Goal: Task Accomplishment & Management: Manage account settings

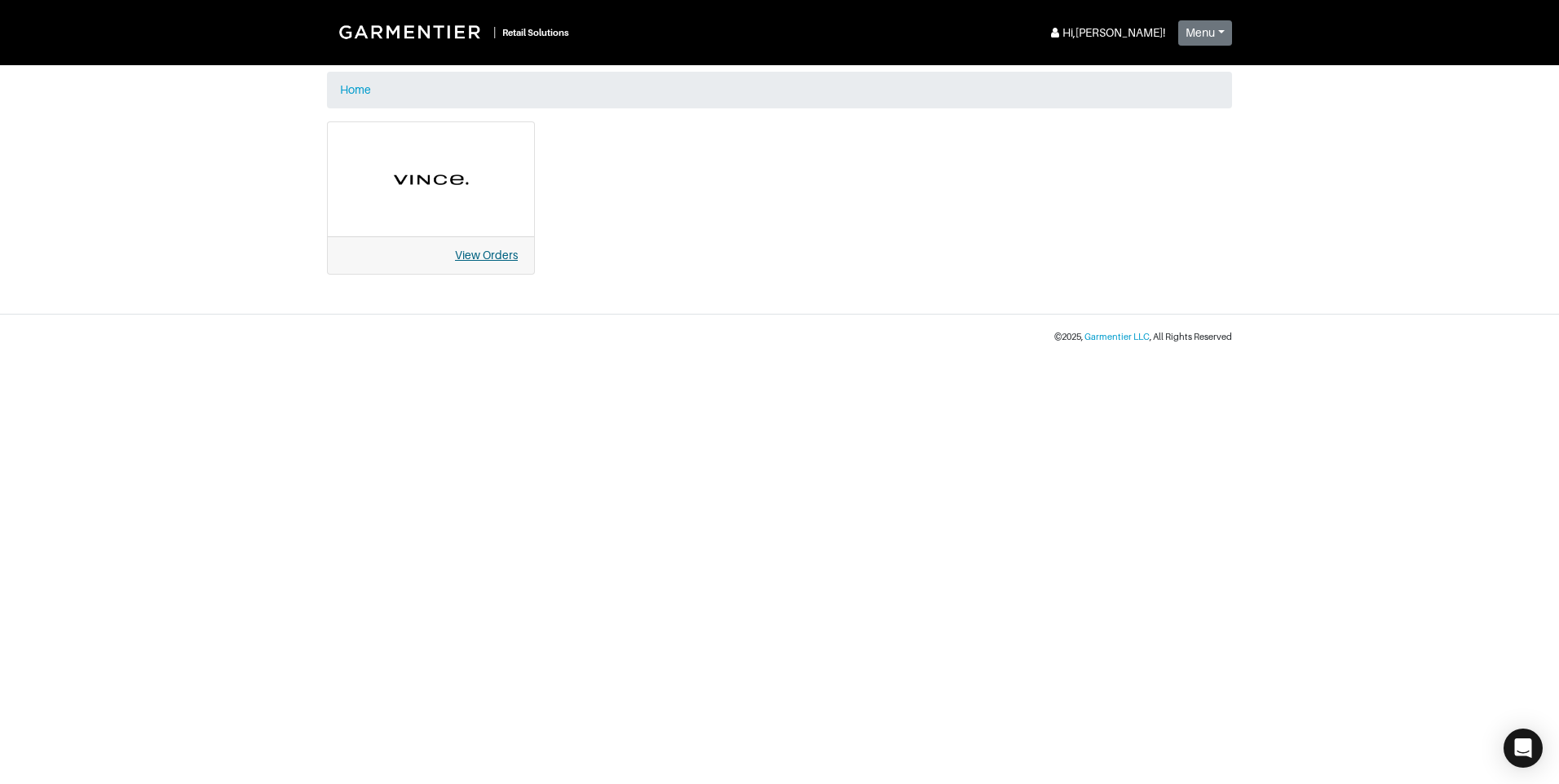
click at [491, 256] on link "View Orders" at bounding box center [486, 255] width 63 height 13
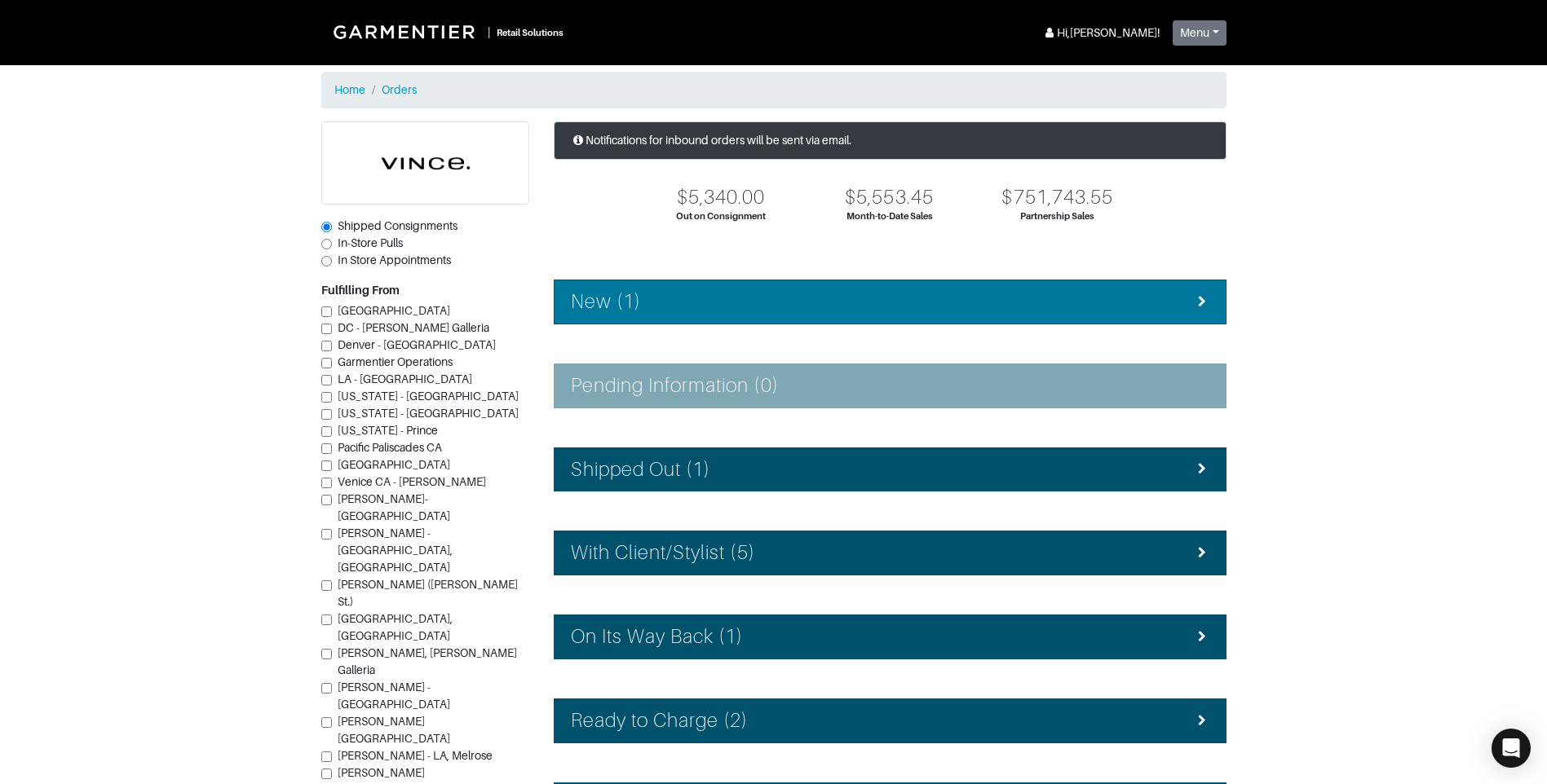
click at [671, 302] on div "New (1)" at bounding box center [890, 302] width 639 height 23
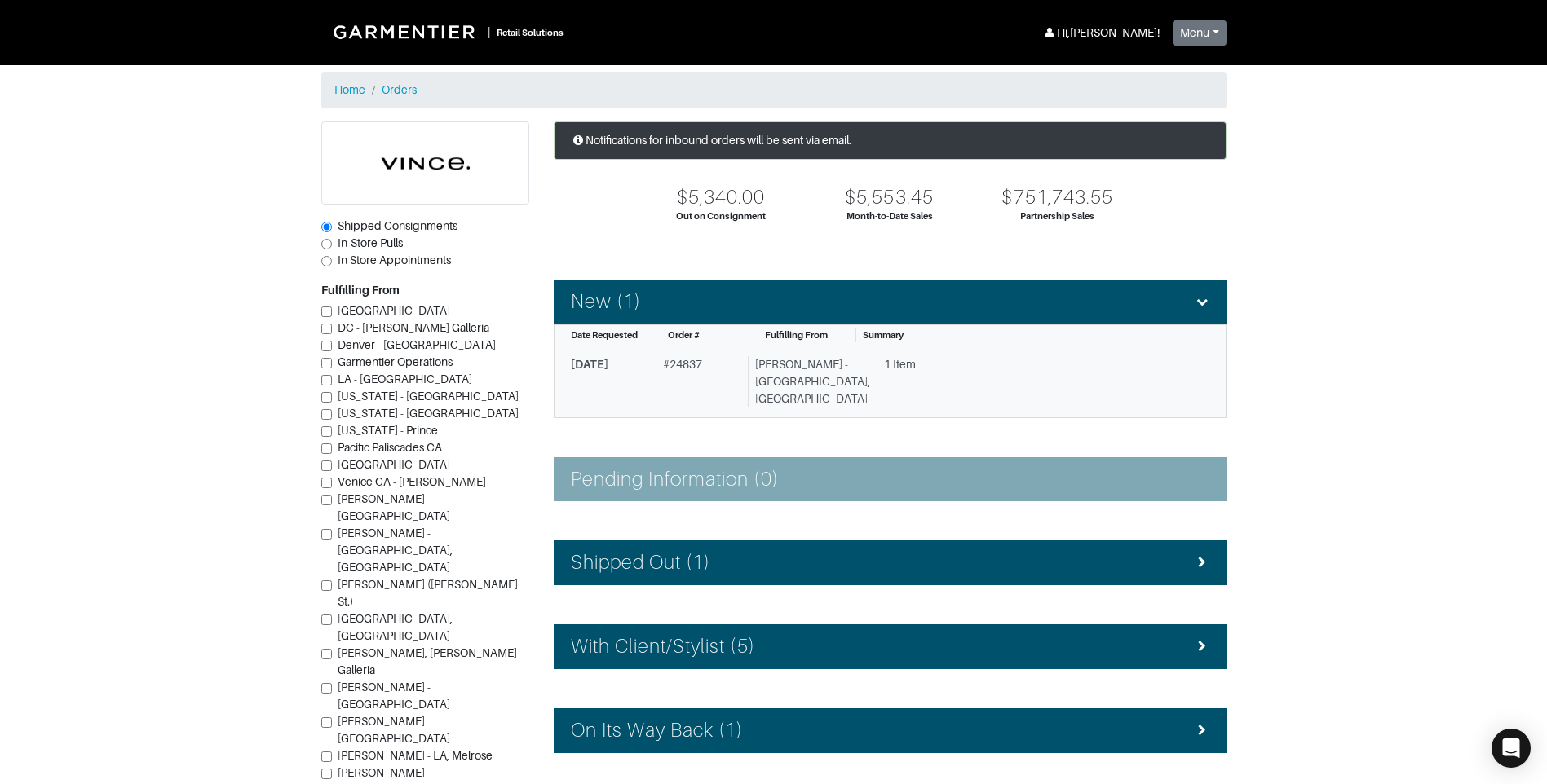
click at [608, 367] on span "10/10/2025" at bounding box center [589, 363] width 37 height 13
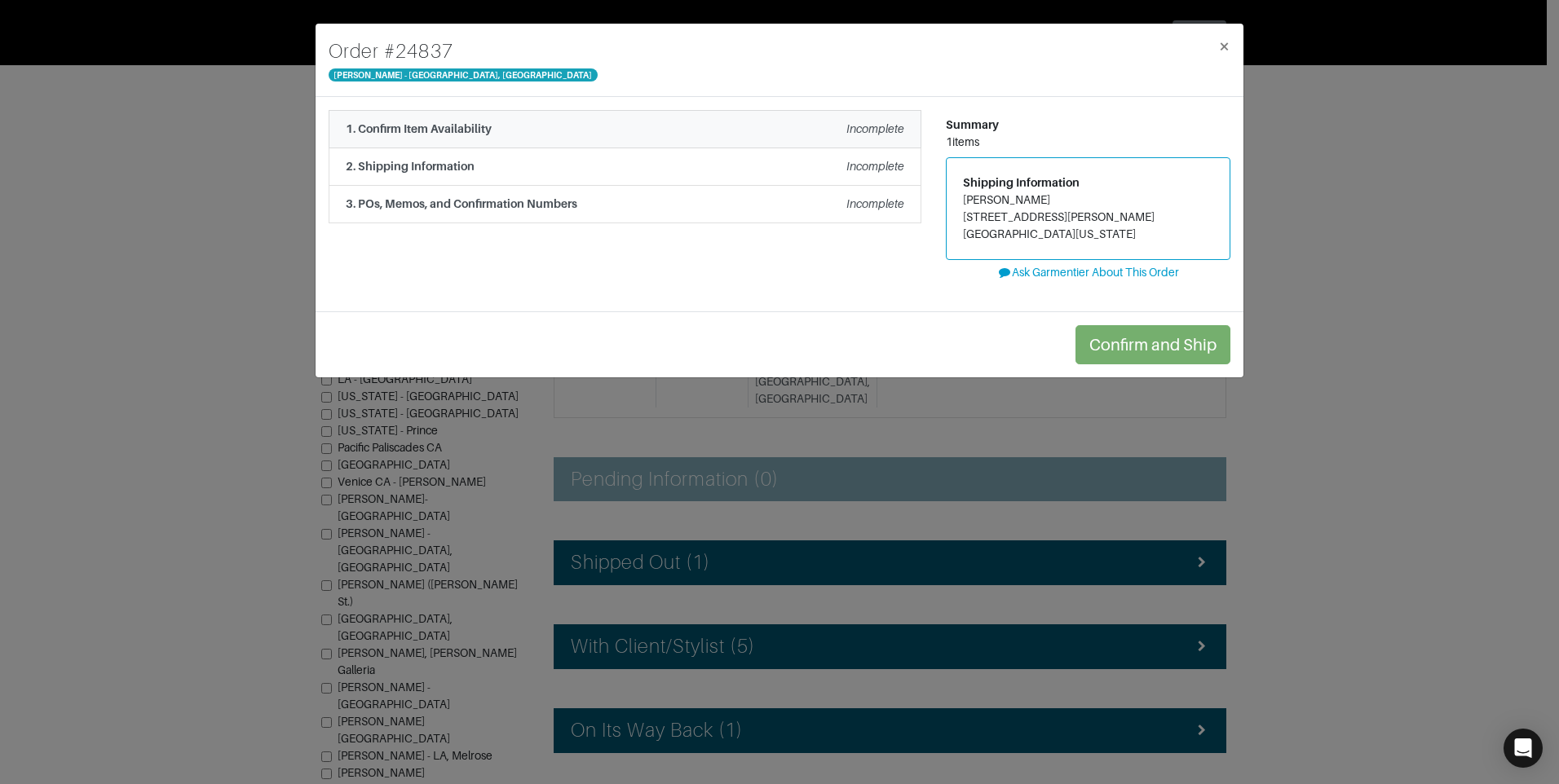
click at [877, 131] on em "Incomplete" at bounding box center [875, 128] width 58 height 13
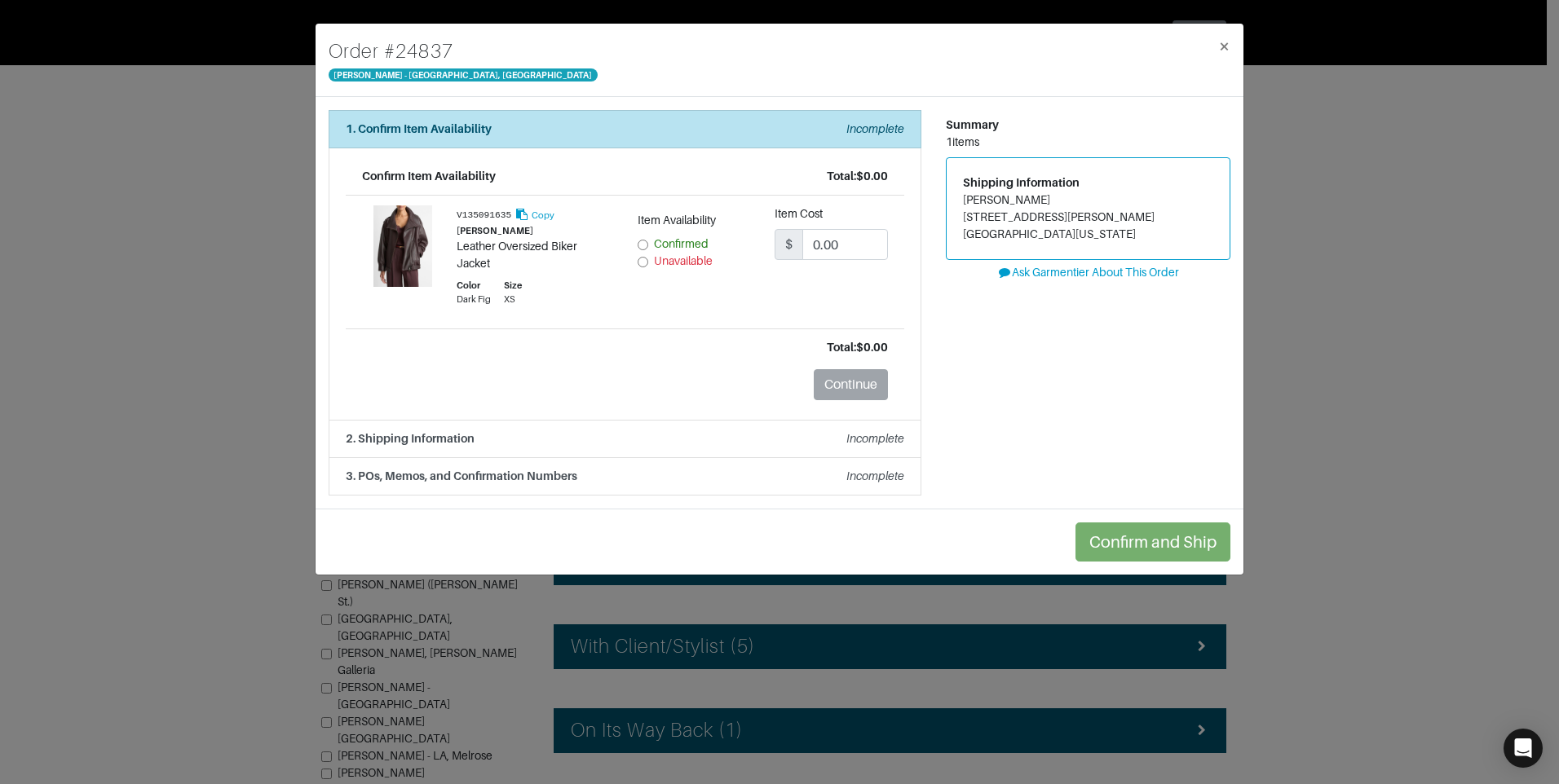
click at [640, 259] on input "Unavailable" at bounding box center [643, 262] width 11 height 11
radio input "true"
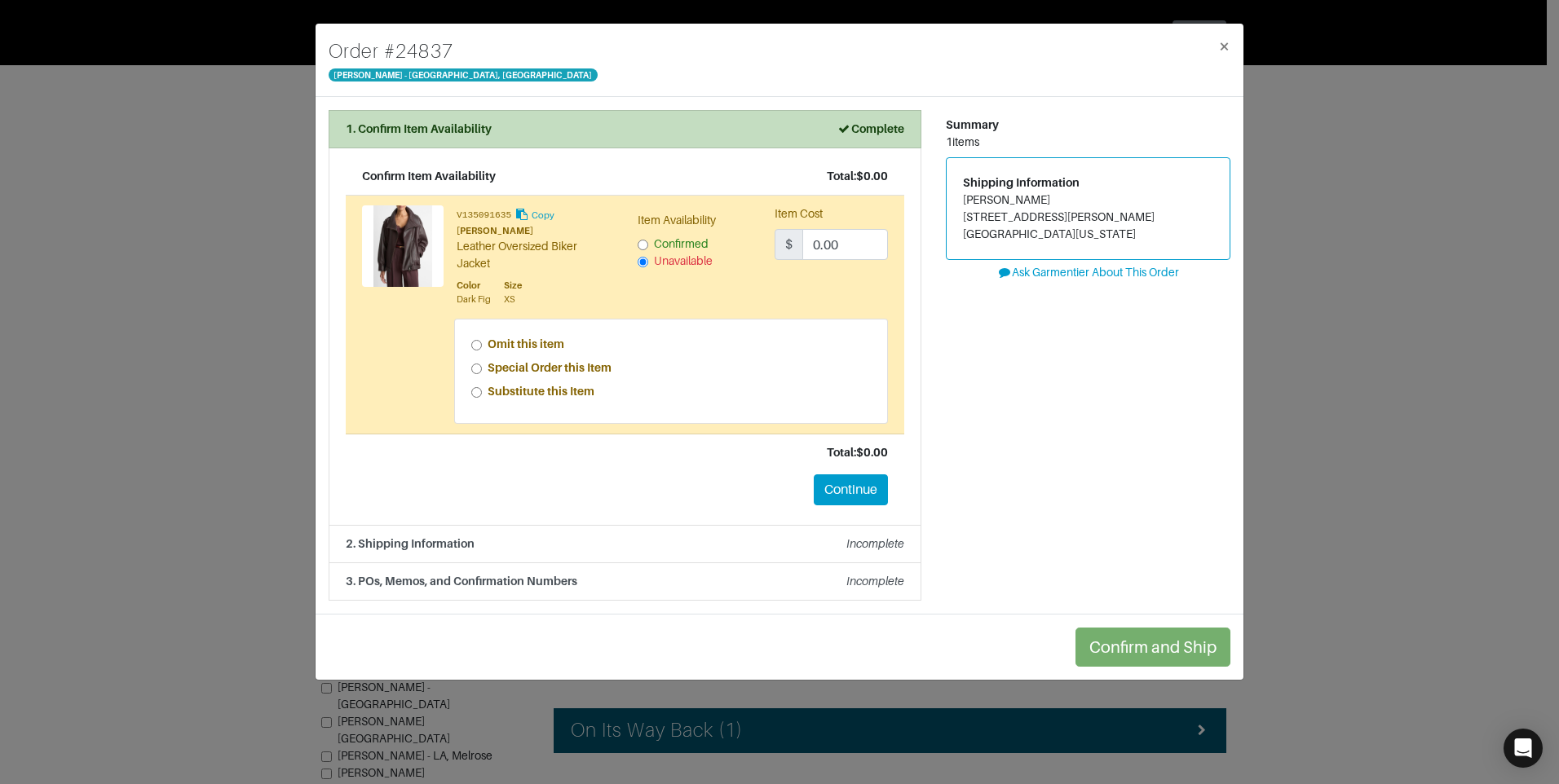
click at [478, 368] on input "Special Order this Item" at bounding box center [477, 368] width 11 height 11
radio input "true"
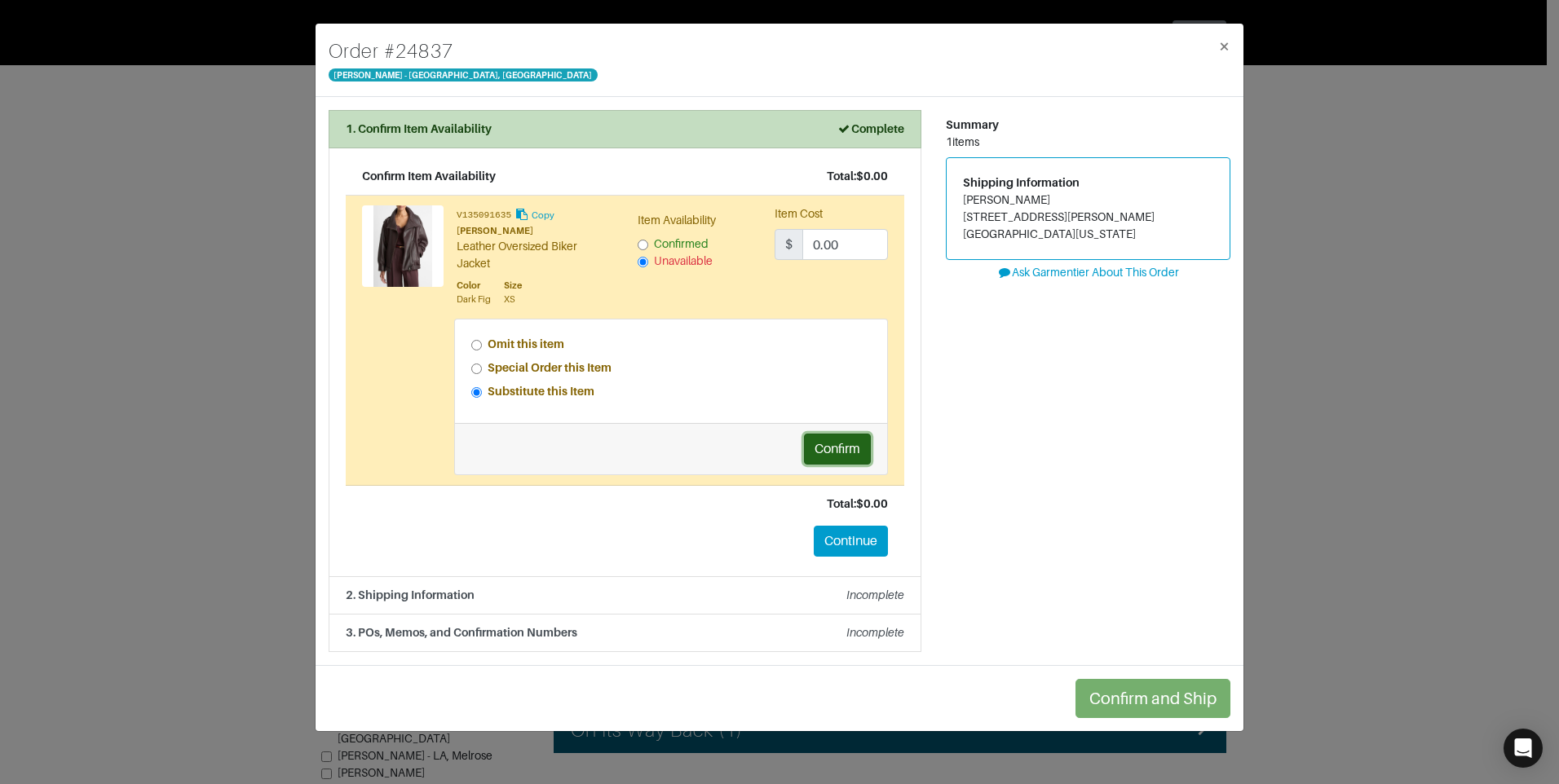
click at [842, 451] on button "Confirm" at bounding box center [837, 449] width 66 height 31
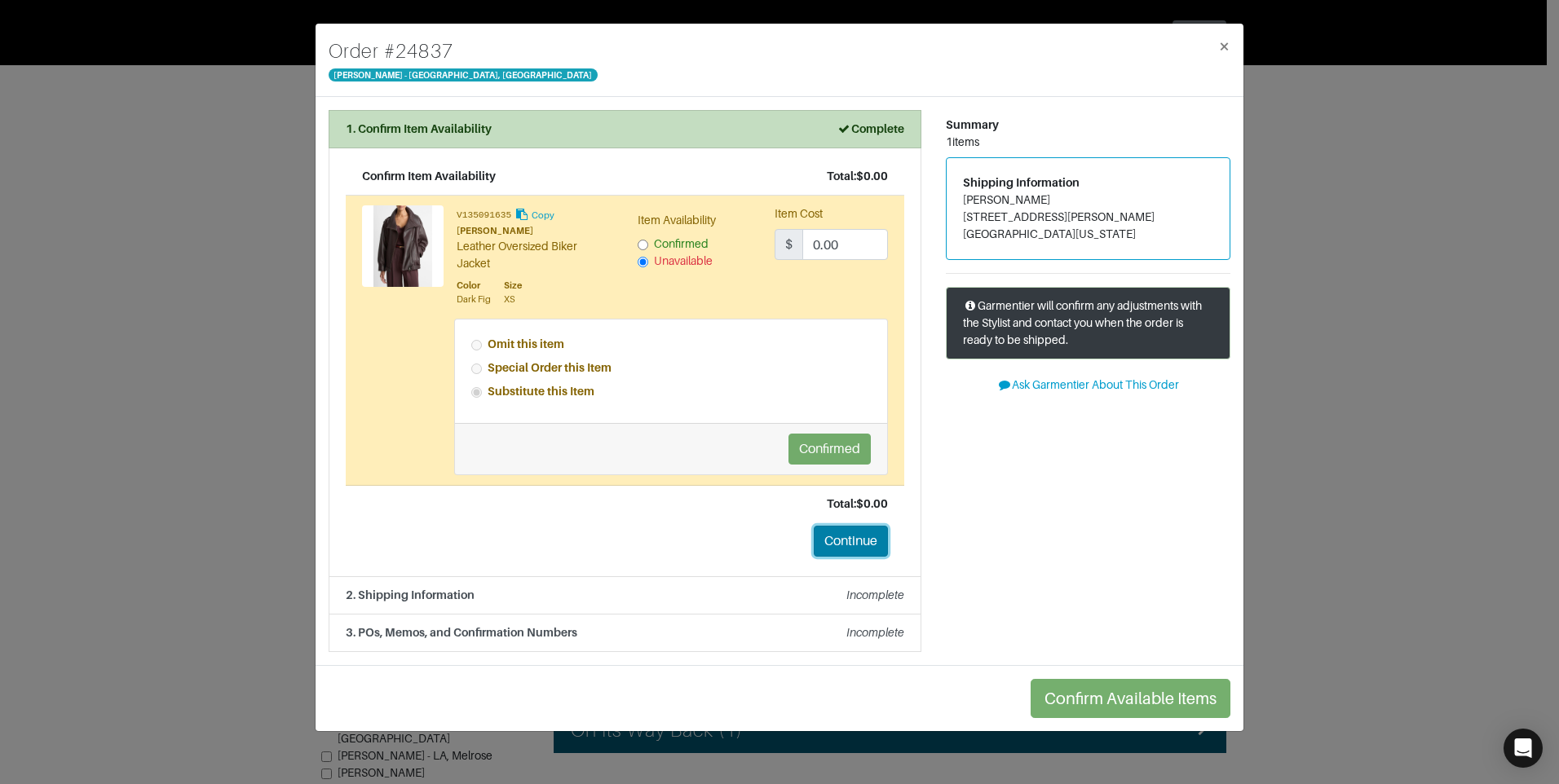
click at [866, 545] on button "Continue" at bounding box center [851, 541] width 74 height 31
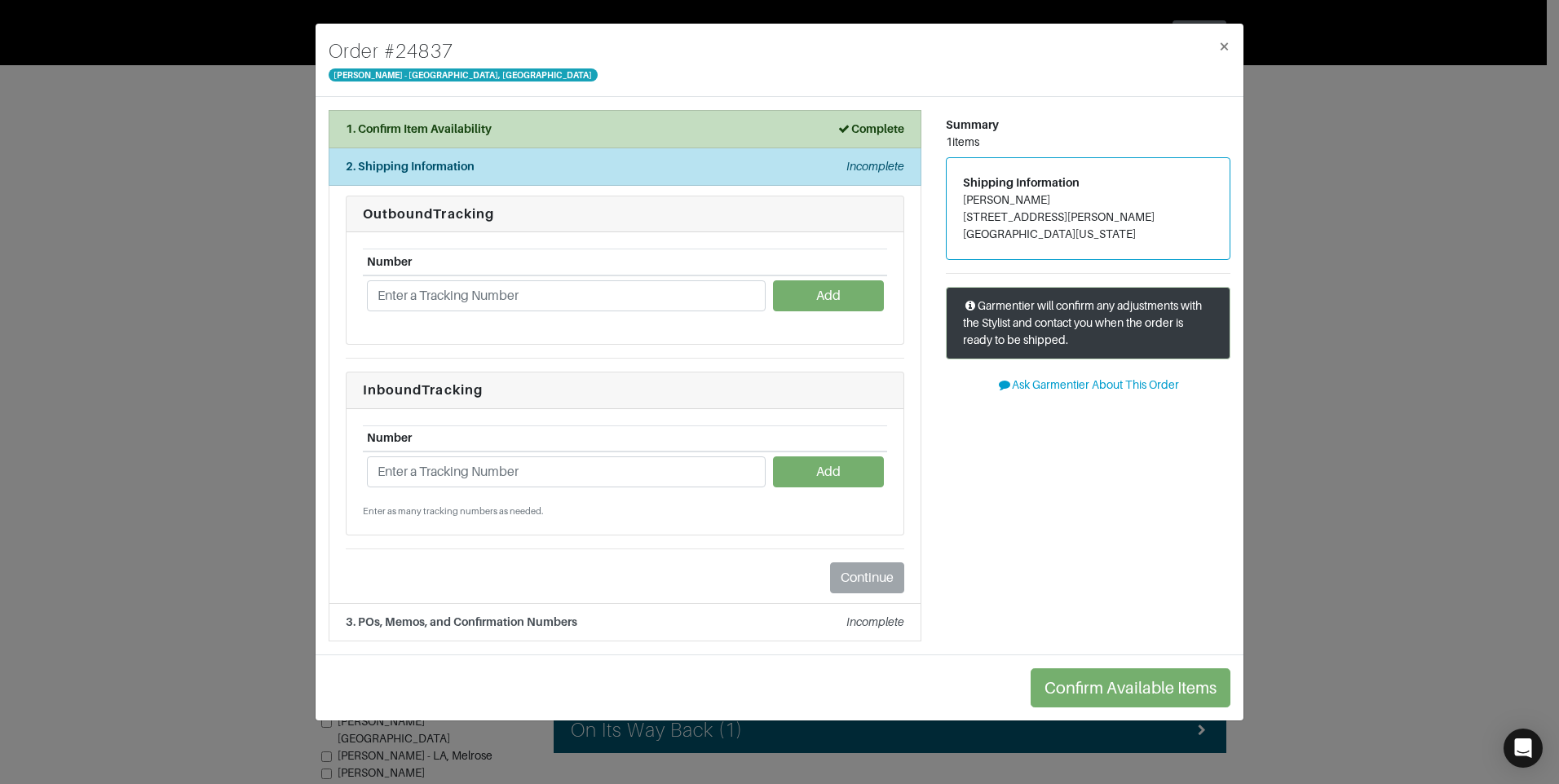
drag, startPoint x: 1053, startPoint y: 192, endPoint x: 965, endPoint y: 198, distance: 88.2
click at [965, 198] on address "Rebecca Landin 11421 E. Ricks Circle Dallas, Texas 75230" at bounding box center [1088, 217] width 250 height 52
copy address "Rebecca Landin"
drag, startPoint x: 1069, startPoint y: 212, endPoint x: 954, endPoint y: 211, distance: 115.0
click at [954, 211] on div "Shipping Information Rebecca Landin 11421 E. Ricks Circle Dallas, Texas 75230" at bounding box center [1088, 209] width 283 height 102
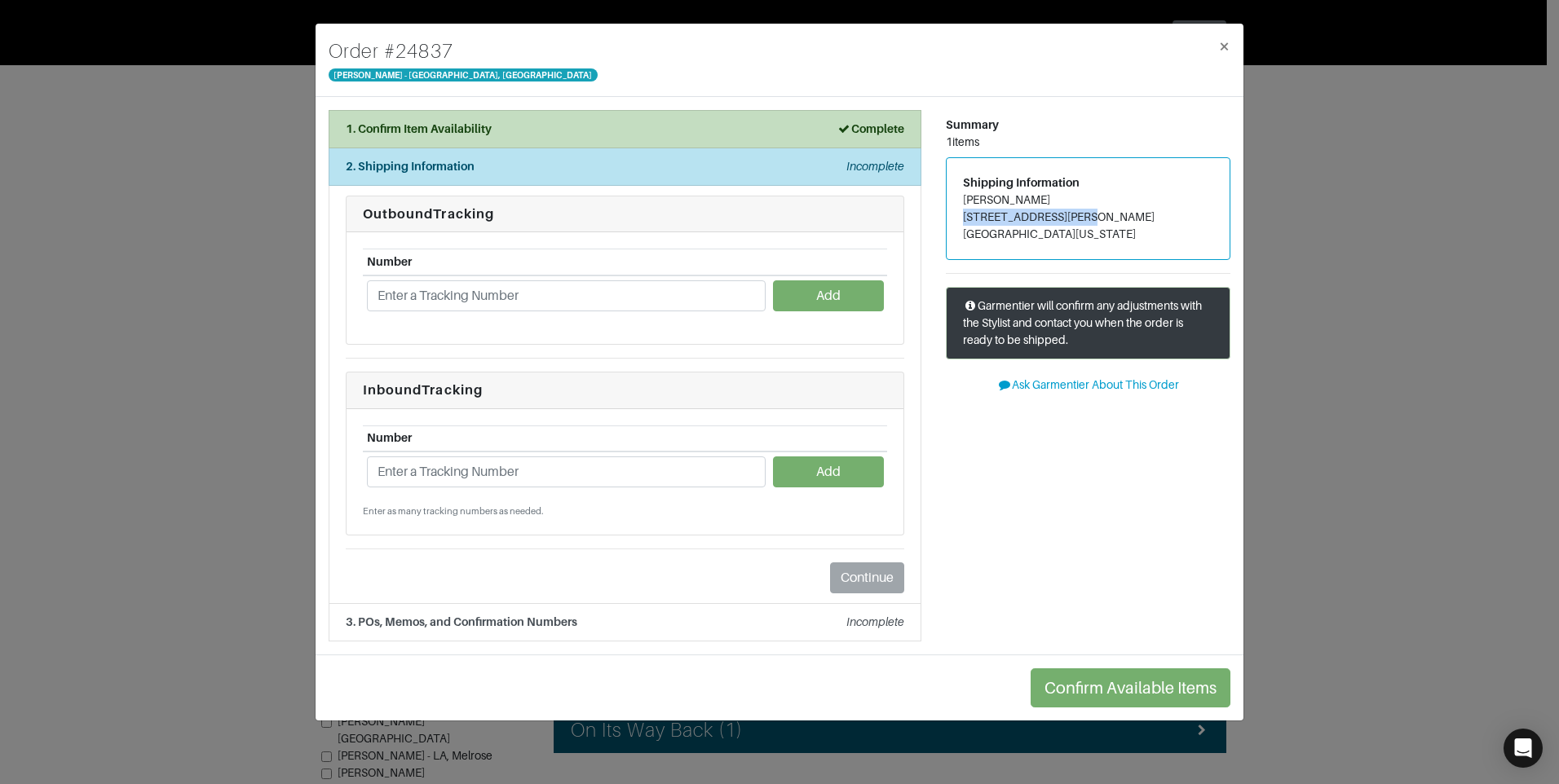
drag, startPoint x: 954, startPoint y: 211, endPoint x: 984, endPoint y: 210, distance: 30.0
copy address "11421 E. Ricks Circle"
drag, startPoint x: 1066, startPoint y: 234, endPoint x: 969, endPoint y: 225, distance: 97.4
click at [969, 225] on address "Rebecca Landin 11421 E. Ricks Circle Dallas, Texas 75230" at bounding box center [1088, 217] width 250 height 52
drag, startPoint x: 969, startPoint y: 225, endPoint x: 1056, endPoint y: 243, distance: 88.8
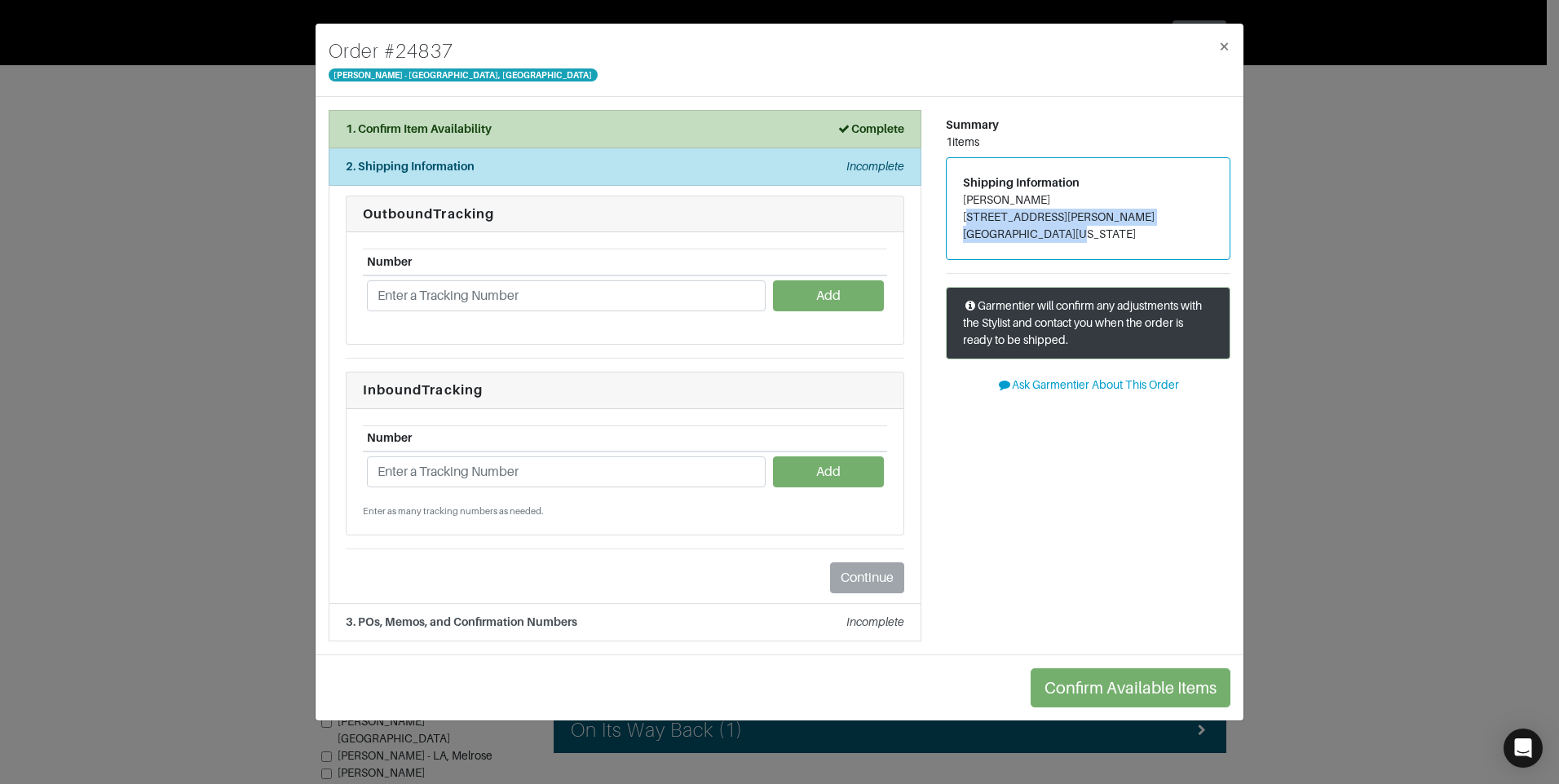
click at [1065, 246] on div "Shipping Information Rebecca Landin 11421 E. Ricks Circle Dallas, Texas 75230" at bounding box center [1088, 209] width 283 height 102
click at [1071, 238] on address "Rebecca Landin 11421 E. Ricks Circle Dallas, Texas 75230" at bounding box center [1088, 217] width 250 height 52
click at [1067, 235] on address "Rebecca Landin 11421 E. Ricks Circle Dallas, Texas 75230" at bounding box center [1088, 217] width 250 height 52
click at [1068, 236] on address "Rebecca Landin 11421 E. Ricks Circle Dallas, Texas 75230" at bounding box center [1088, 217] width 250 height 52
drag, startPoint x: 1065, startPoint y: 236, endPoint x: 1032, endPoint y: 233, distance: 33.1
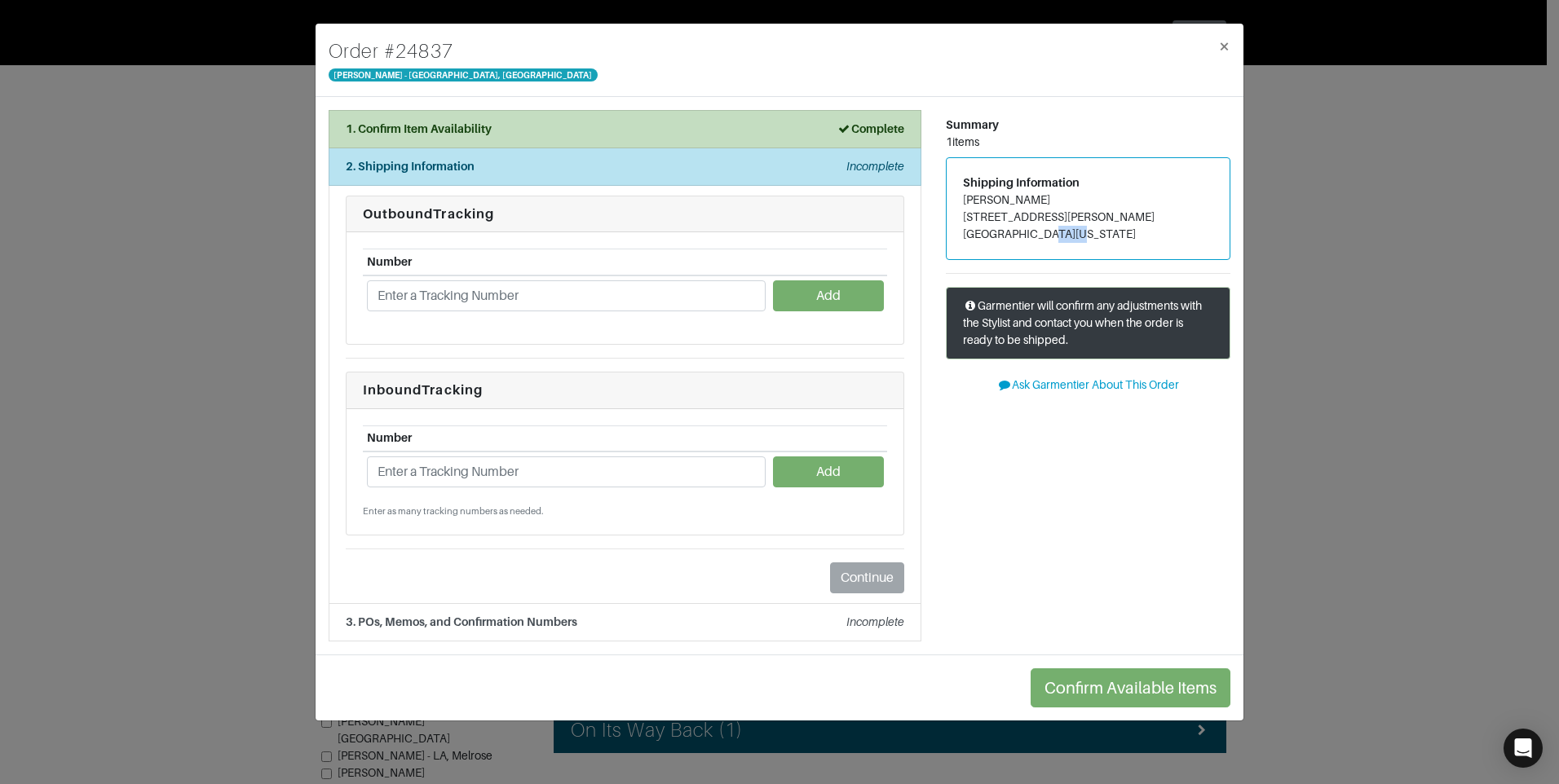
click at [1032, 233] on address "Rebecca Landin 11421 E. Ricks Circle Dallas, Texas 75230" at bounding box center [1088, 217] width 250 height 52
copy address "75230"
click at [521, 473] on input "text" at bounding box center [567, 473] width 399 height 31
paste input "1ZJ22C668720078510"
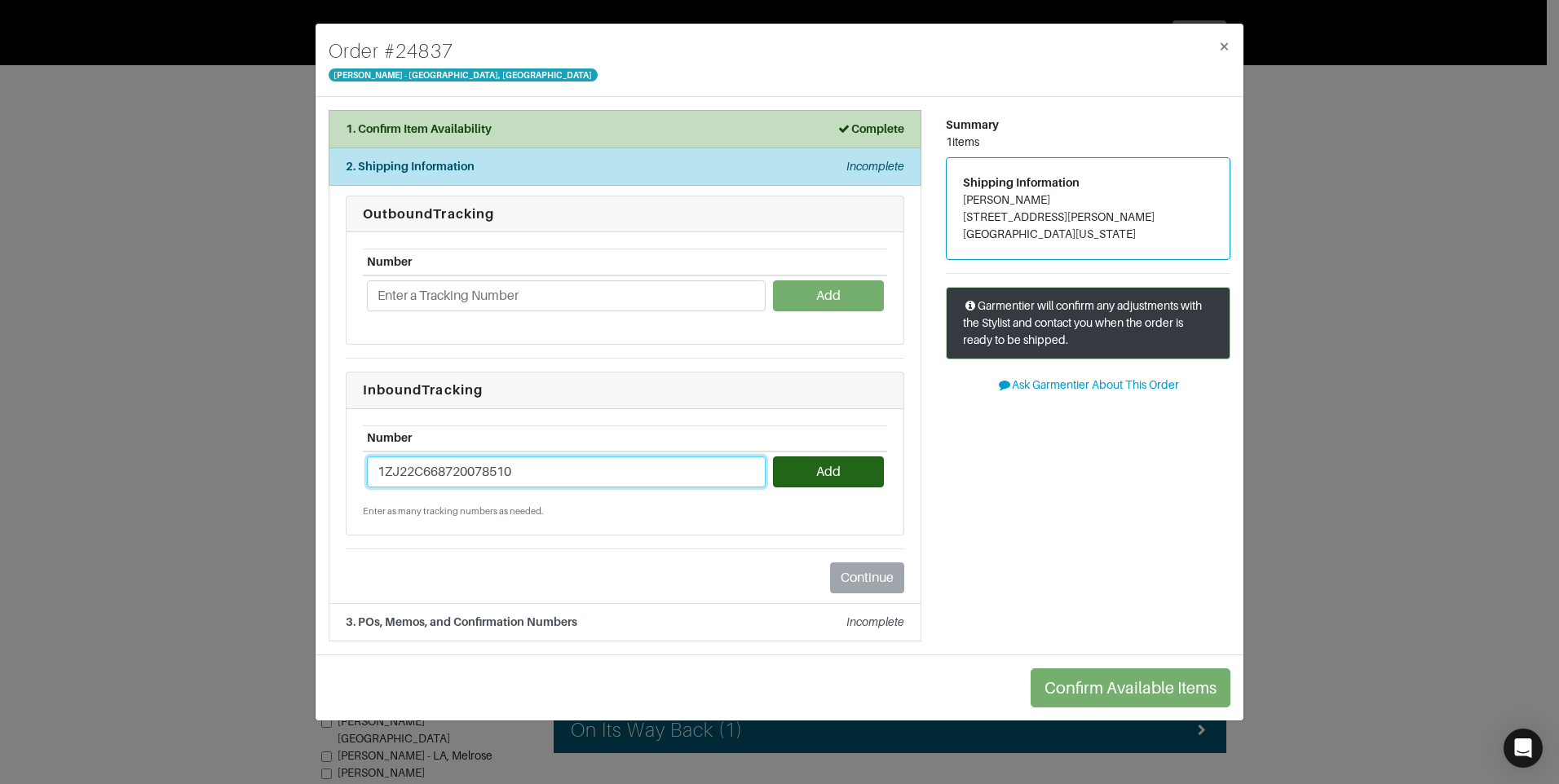
type input "1ZJ22C668720078510"
click at [855, 476] on button "Add" at bounding box center [827, 473] width 110 height 31
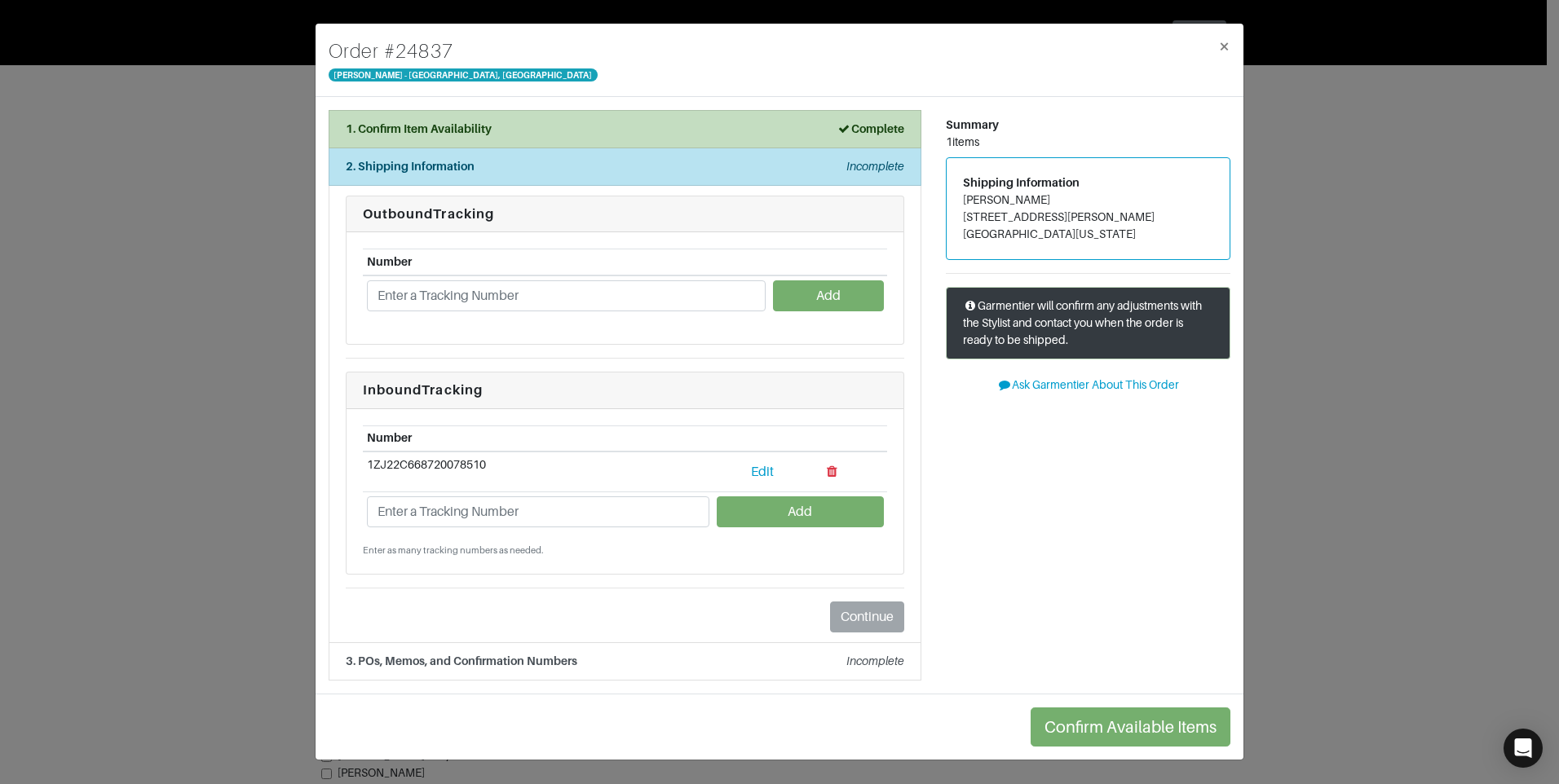
click at [1023, 534] on div "Summary 1 items Shipping Information Rebecca Landin 11421 E. Ricks Circle Dalla…" at bounding box center [1088, 395] width 309 height 570
click at [866, 660] on em "Incomplete" at bounding box center [875, 660] width 58 height 13
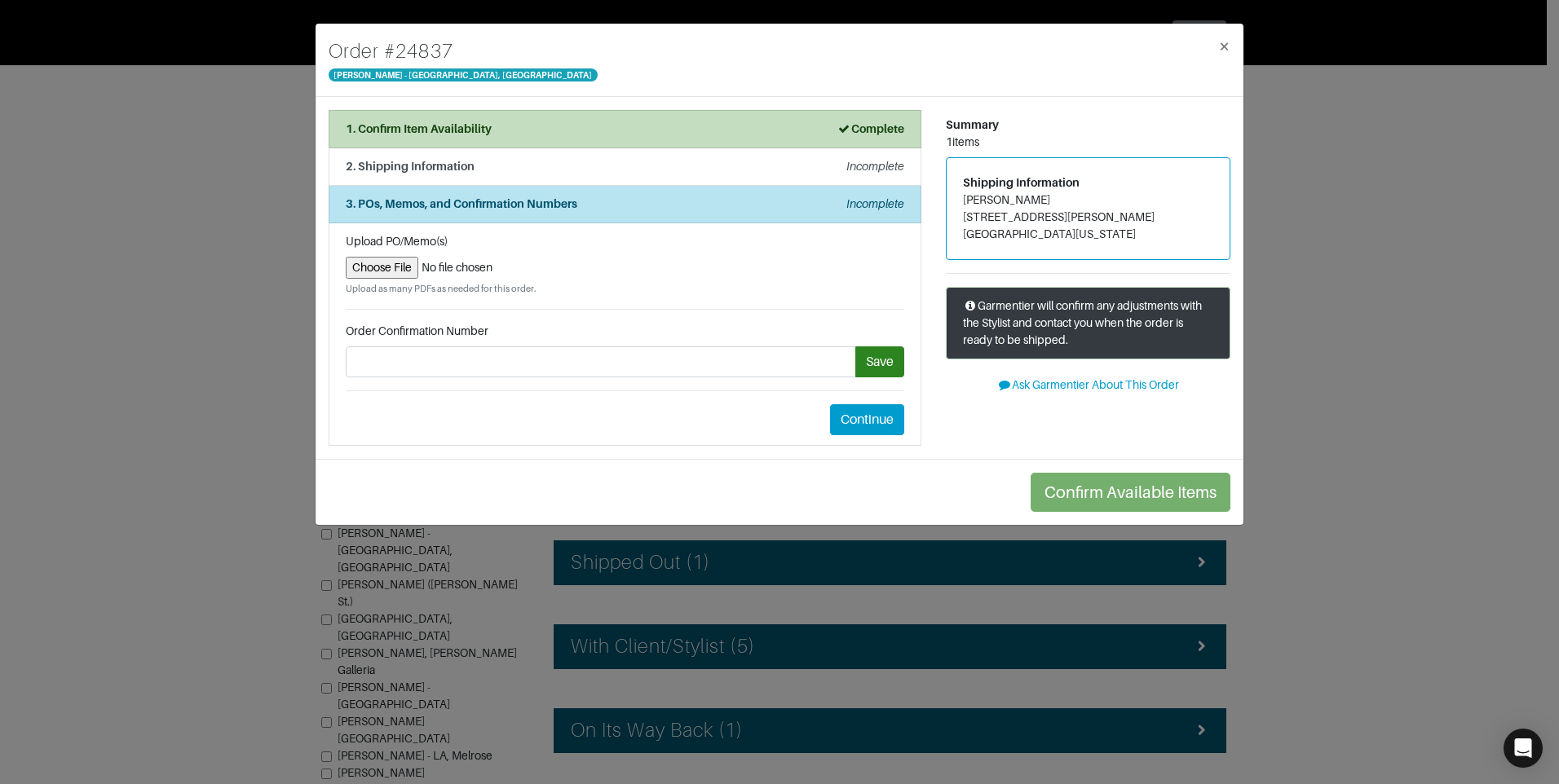
click at [392, 269] on input "file" at bounding box center [625, 268] width 559 height 22
type input "C:\fakepath\REBECCA LANDIN - RETURN LABEL.PNG"
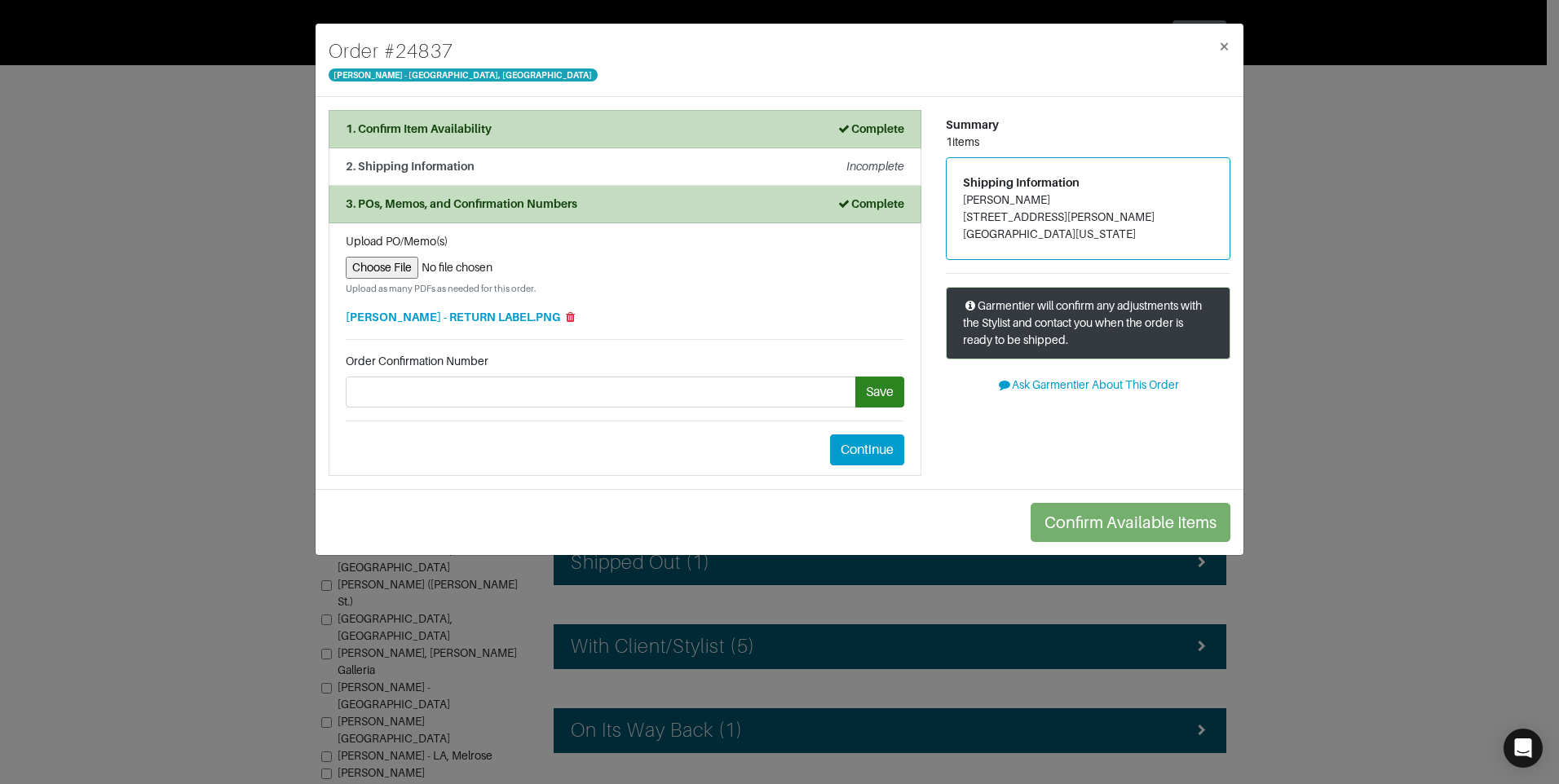
click at [882, 364] on div "Order Confirmation Number Save" at bounding box center [625, 380] width 559 height 55
click at [875, 455] on button "Continue" at bounding box center [867, 450] width 74 height 31
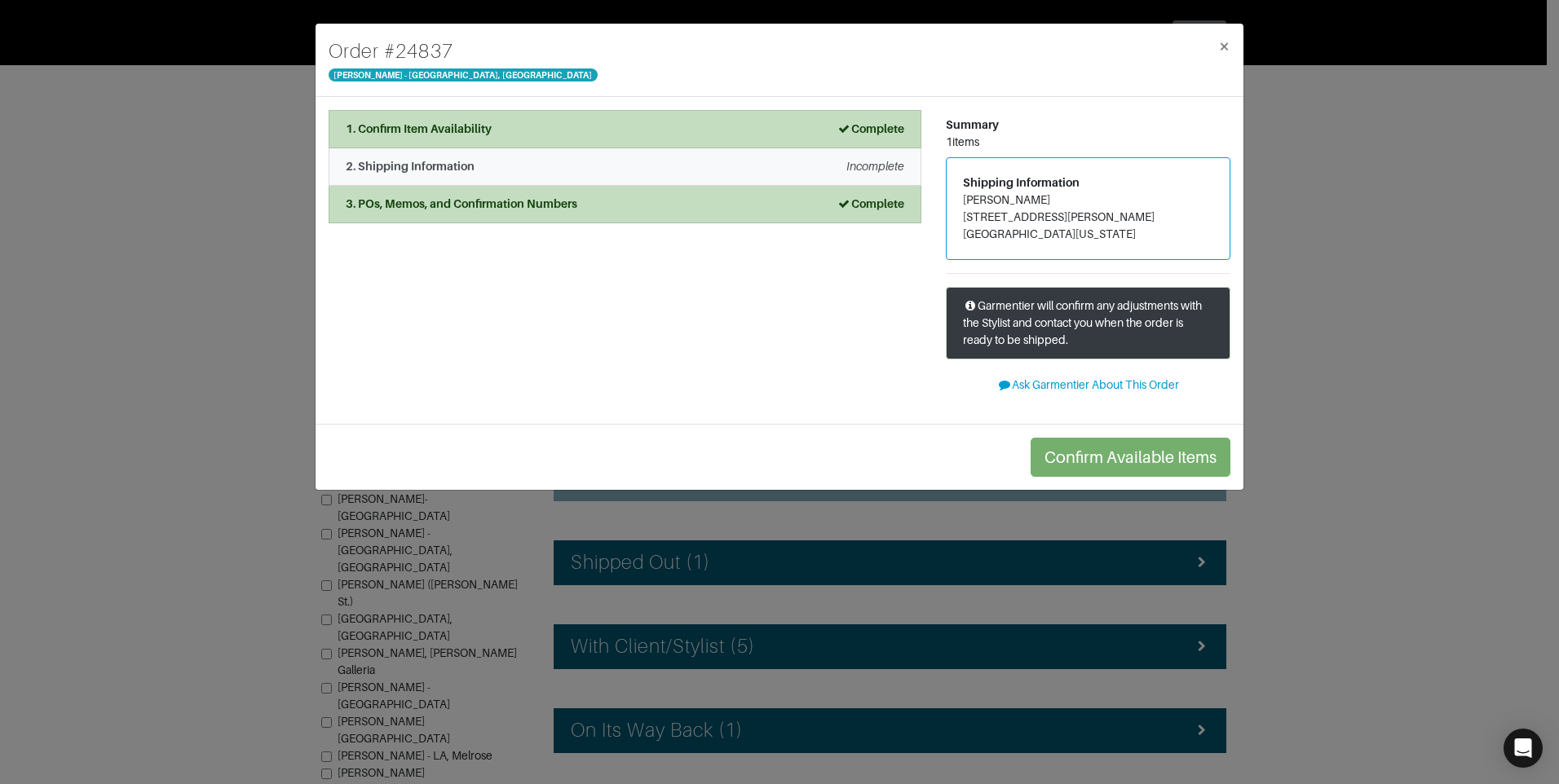
click at [710, 159] on div "2. Shipping Information Incomplete" at bounding box center [625, 167] width 559 height 18
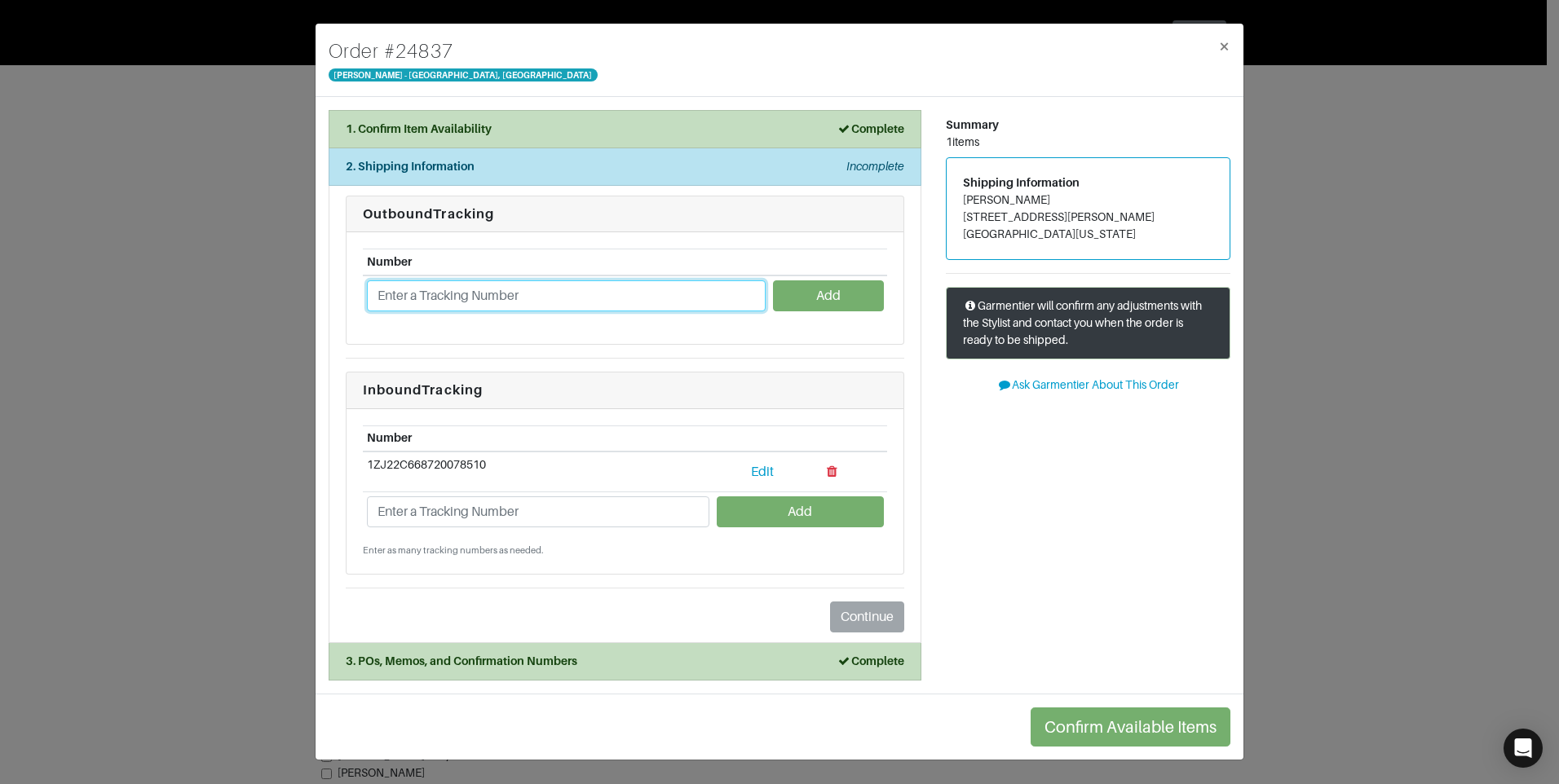
click at [460, 296] on input "text" at bounding box center [567, 296] width 399 height 31
type input "W"
type input "Waiting for tracking info"
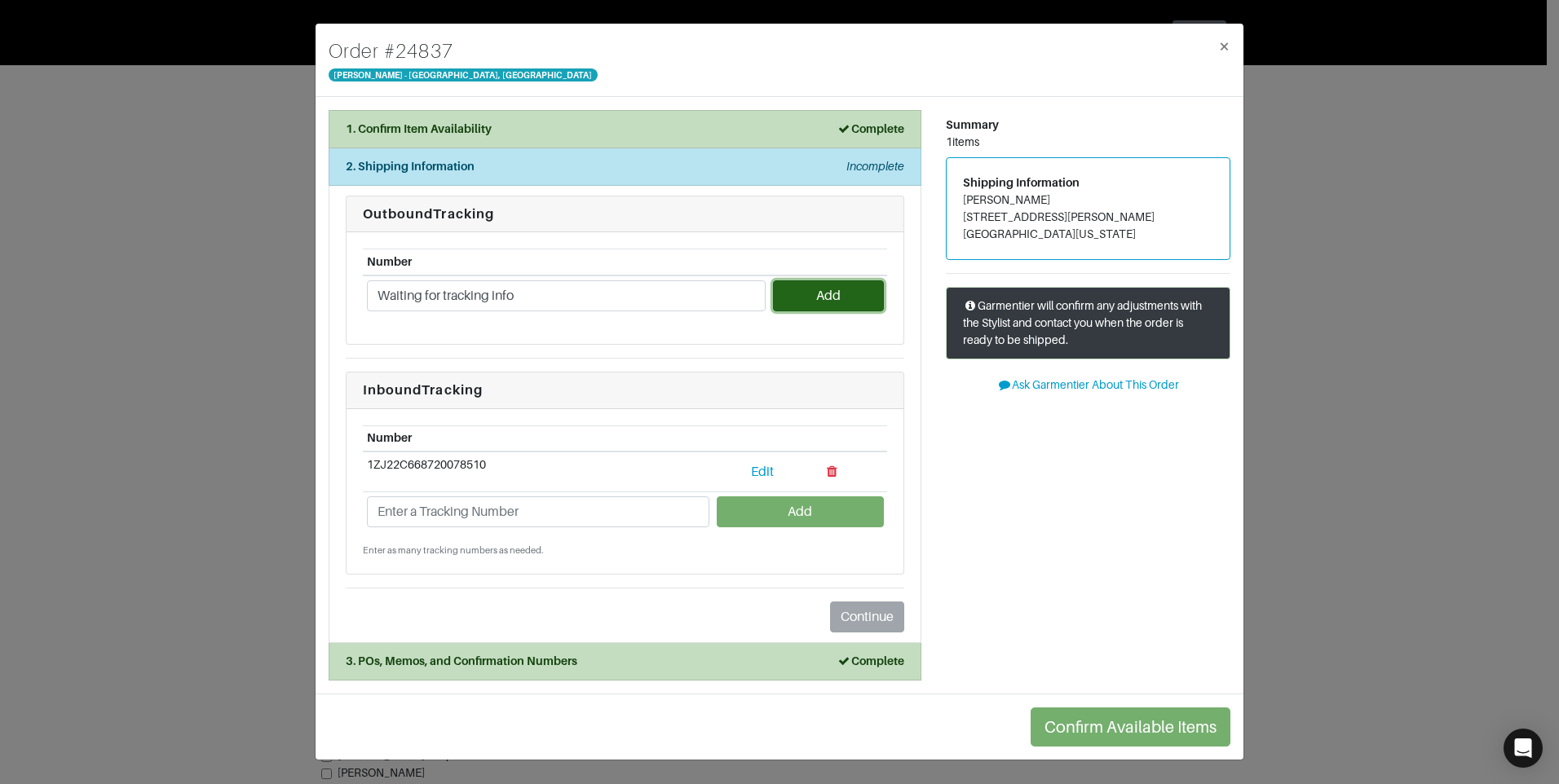
click at [839, 294] on button "Add" at bounding box center [827, 296] width 110 height 31
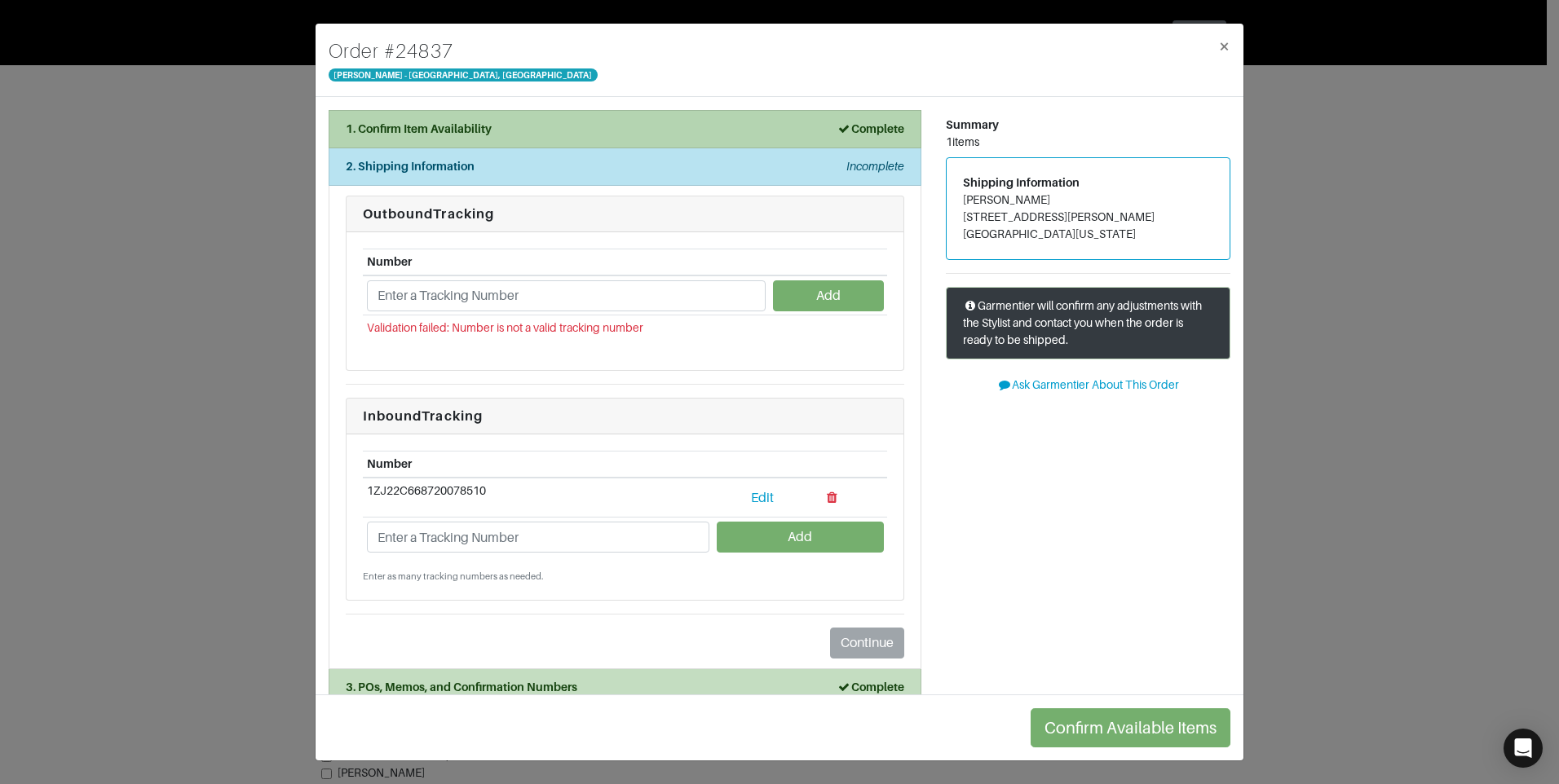
click at [477, 131] on strong "1. Confirm Item Availability" at bounding box center [418, 128] width 146 height 13
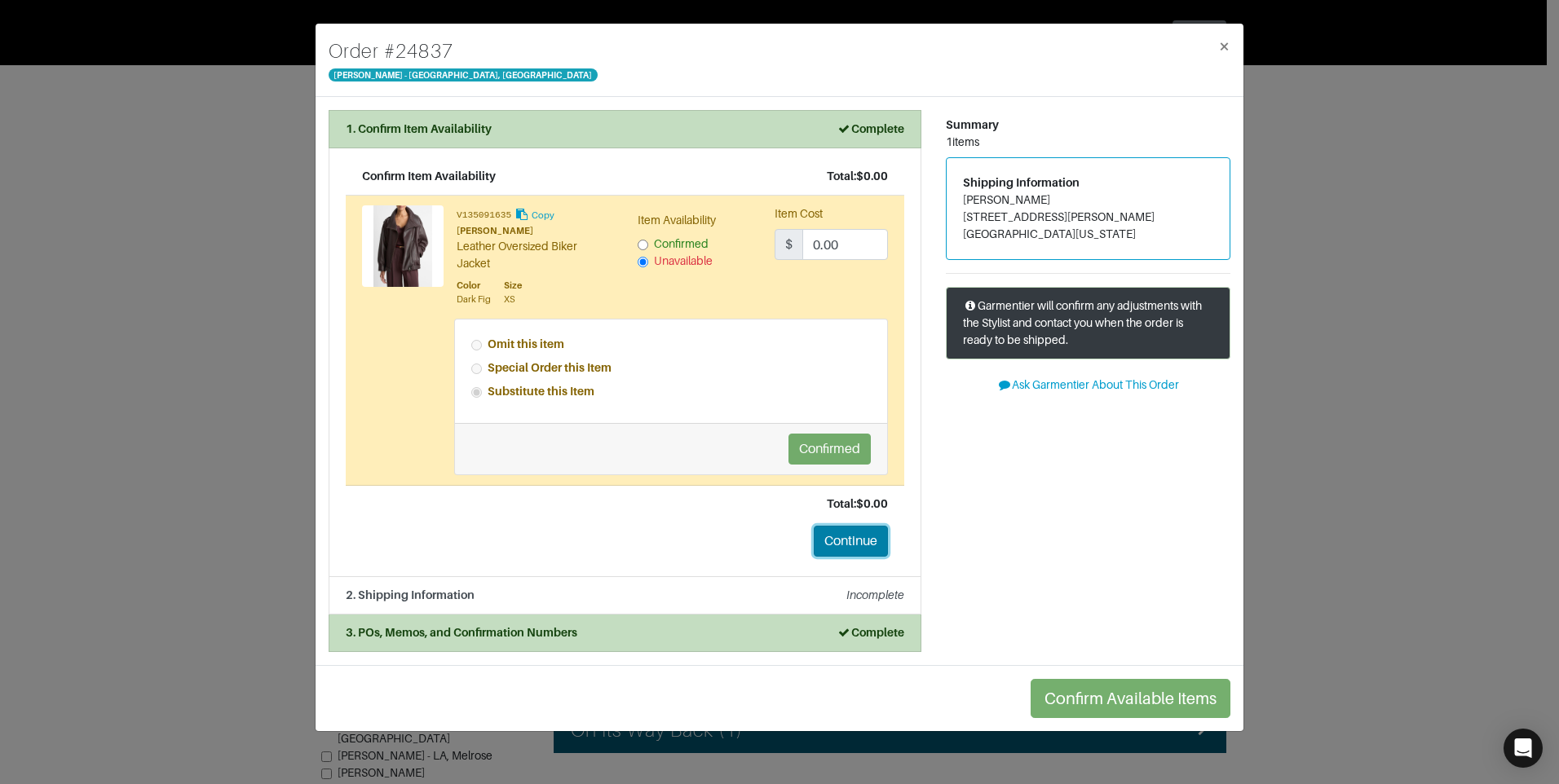
click at [852, 541] on button "Continue" at bounding box center [851, 541] width 74 height 31
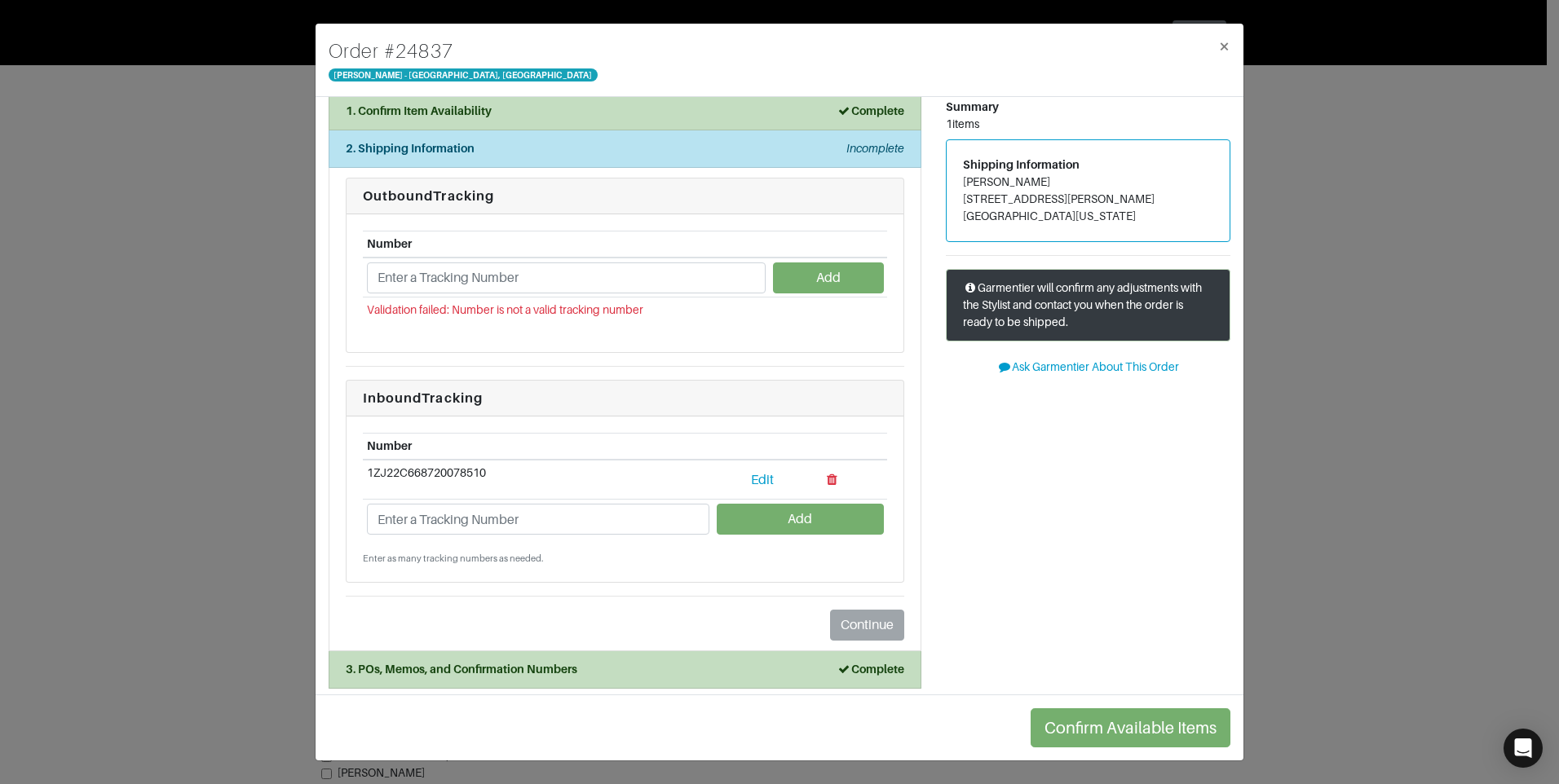
scroll to position [25, 0]
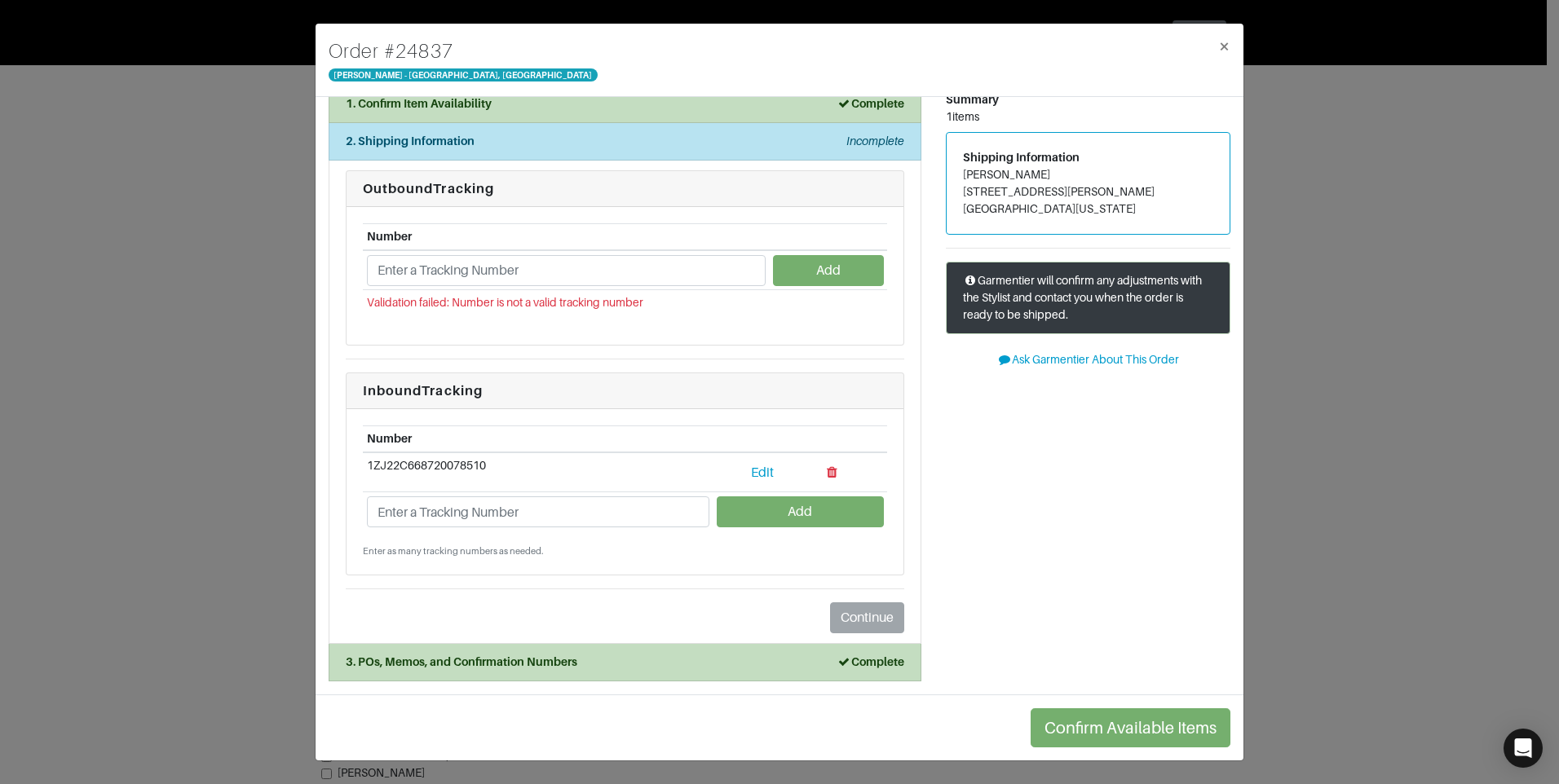
click at [1094, 559] on div "Summary 1 items Shipping Information Rebecca Landin 11421 E. Ricks Circle Dalla…" at bounding box center [1088, 383] width 309 height 597
click at [1178, 575] on div "Summary 1 items Shipping Information Rebecca Landin 11421 E. Ricks Circle Dalla…" at bounding box center [1088, 383] width 309 height 597
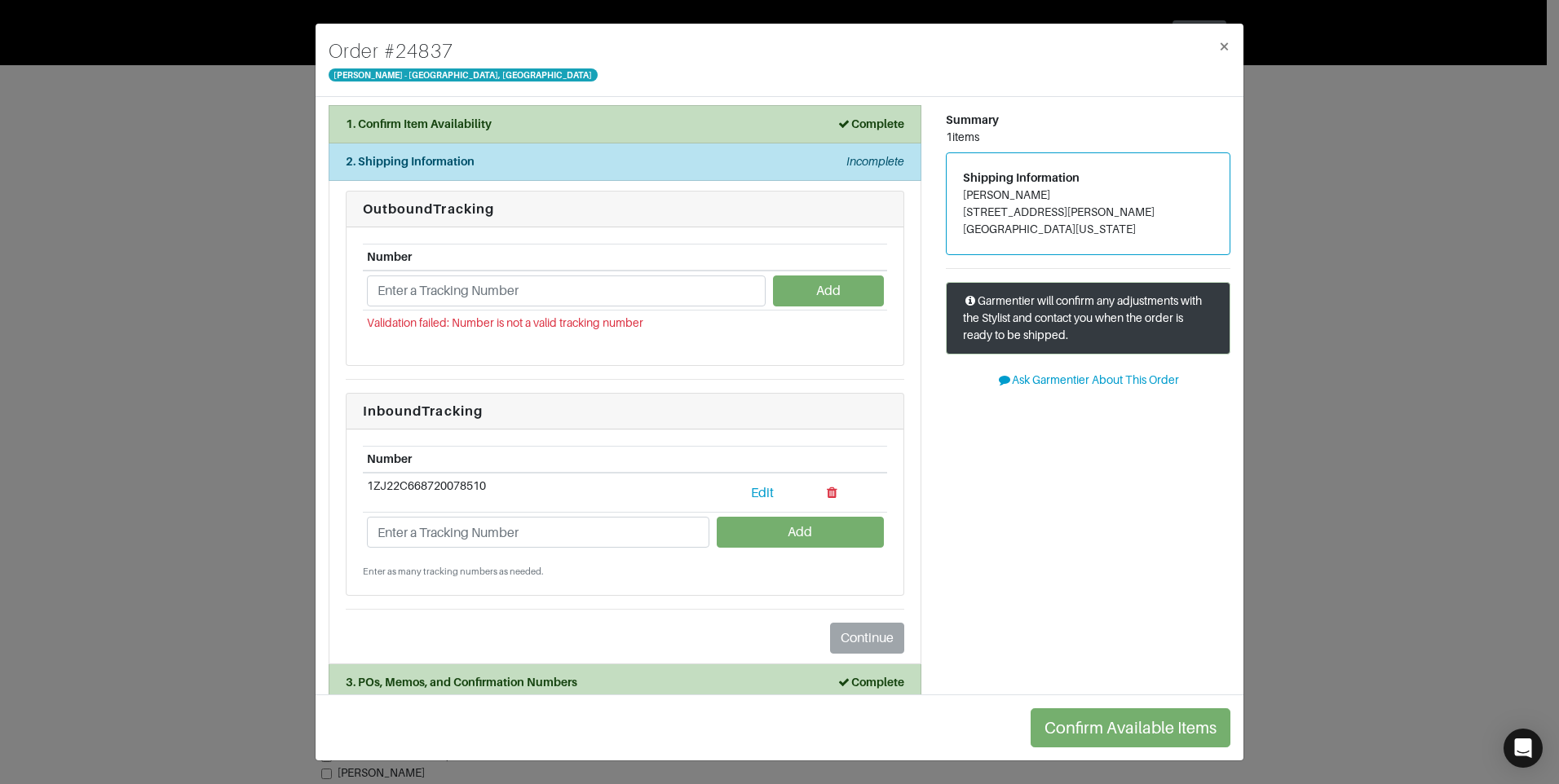
scroll to position [0, 0]
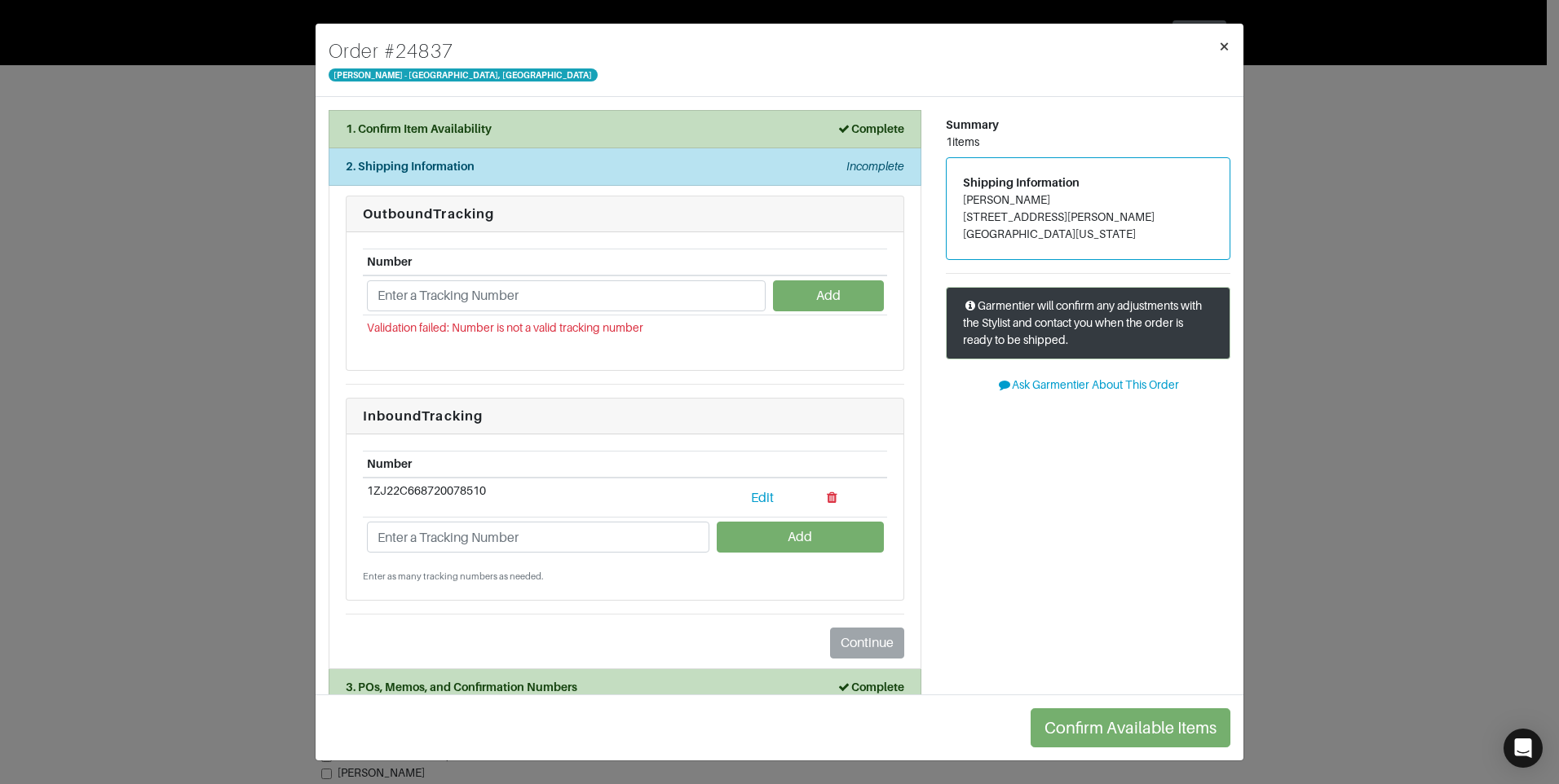
click at [1220, 50] on span "×" at bounding box center [1224, 46] width 13 height 22
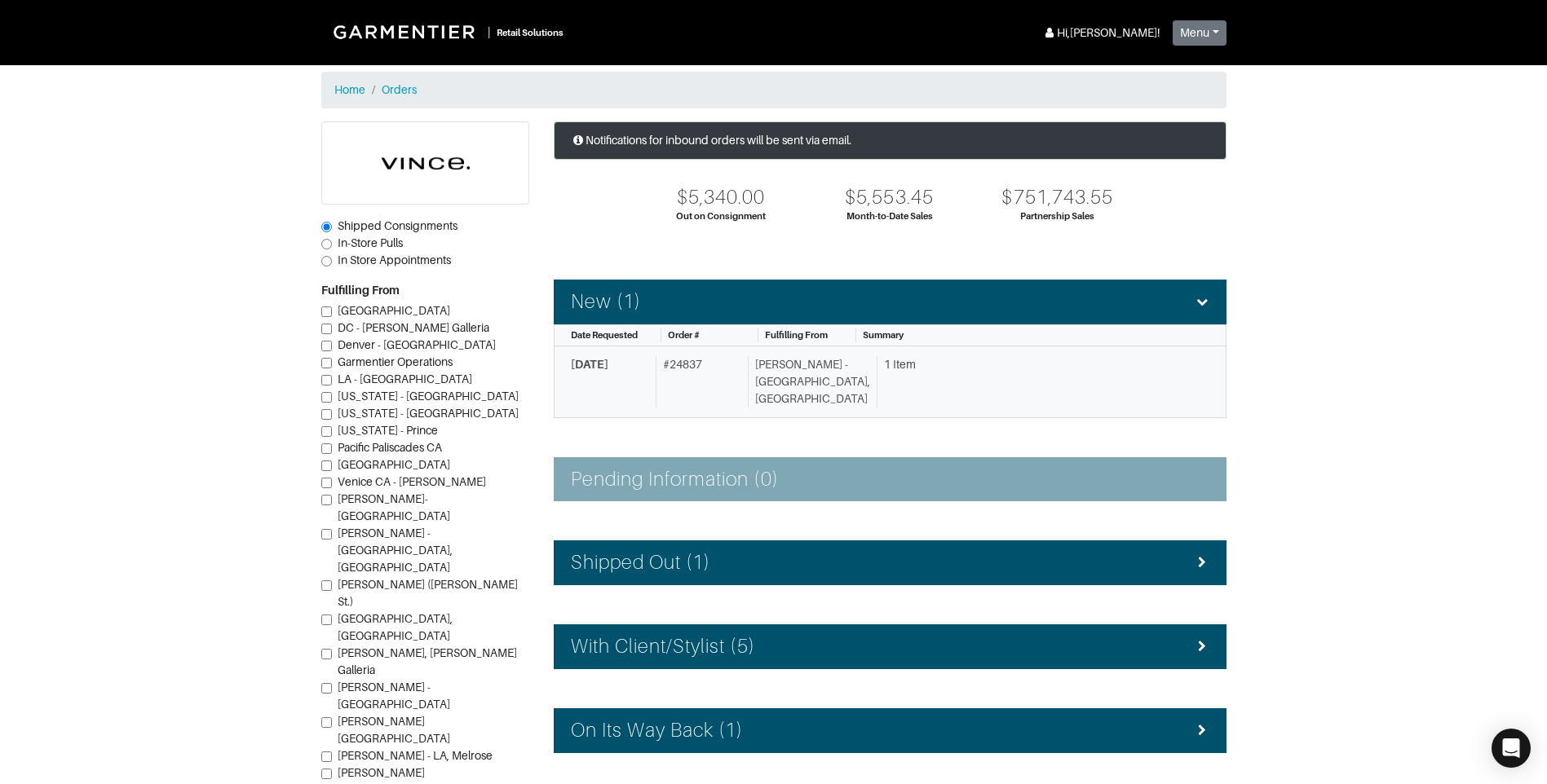
click at [606, 361] on span "10/10/2025" at bounding box center [589, 363] width 37 height 13
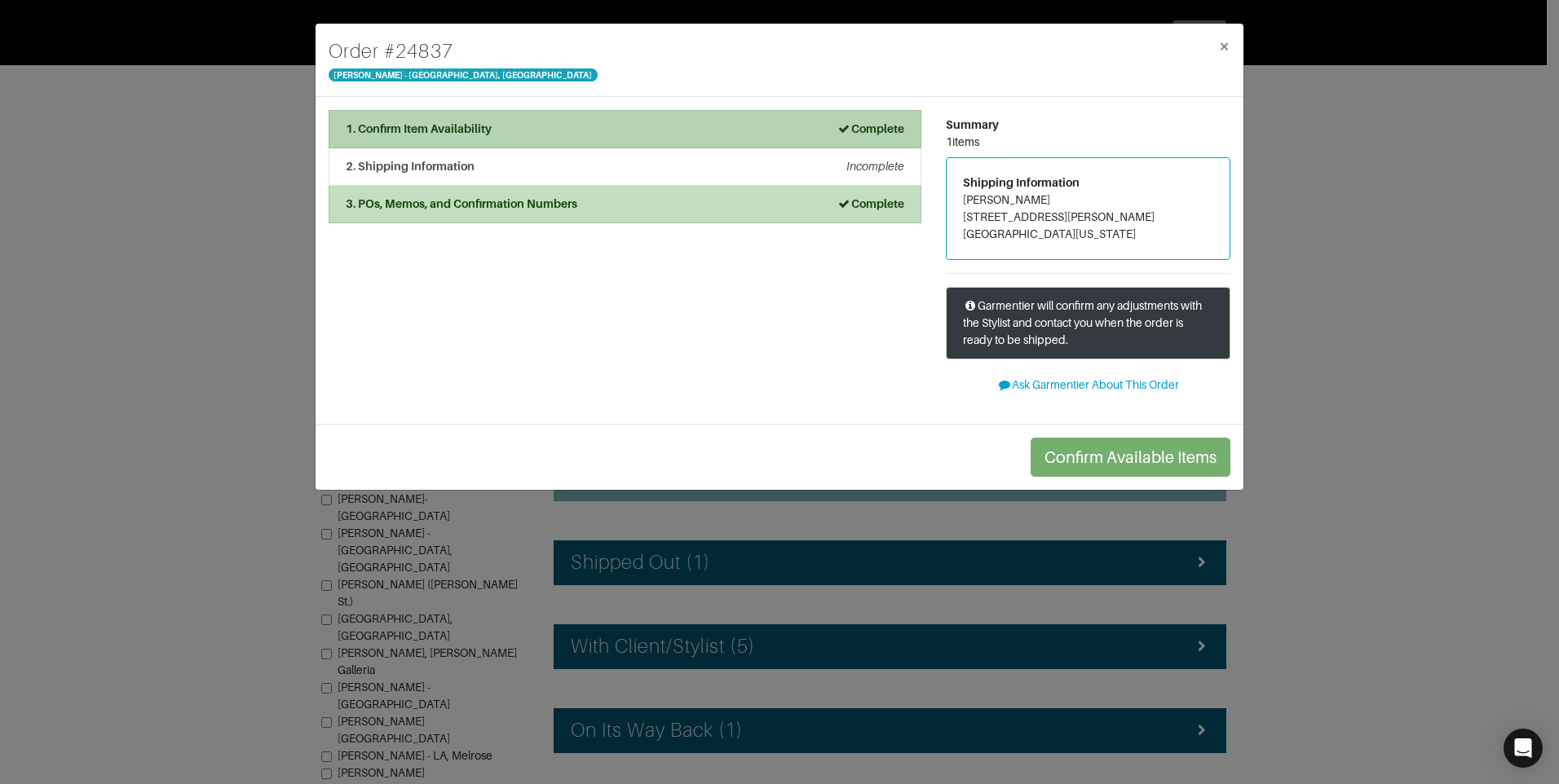
click at [473, 145] on li "1. Confirm Item Availability Complete" at bounding box center [624, 129] width 593 height 38
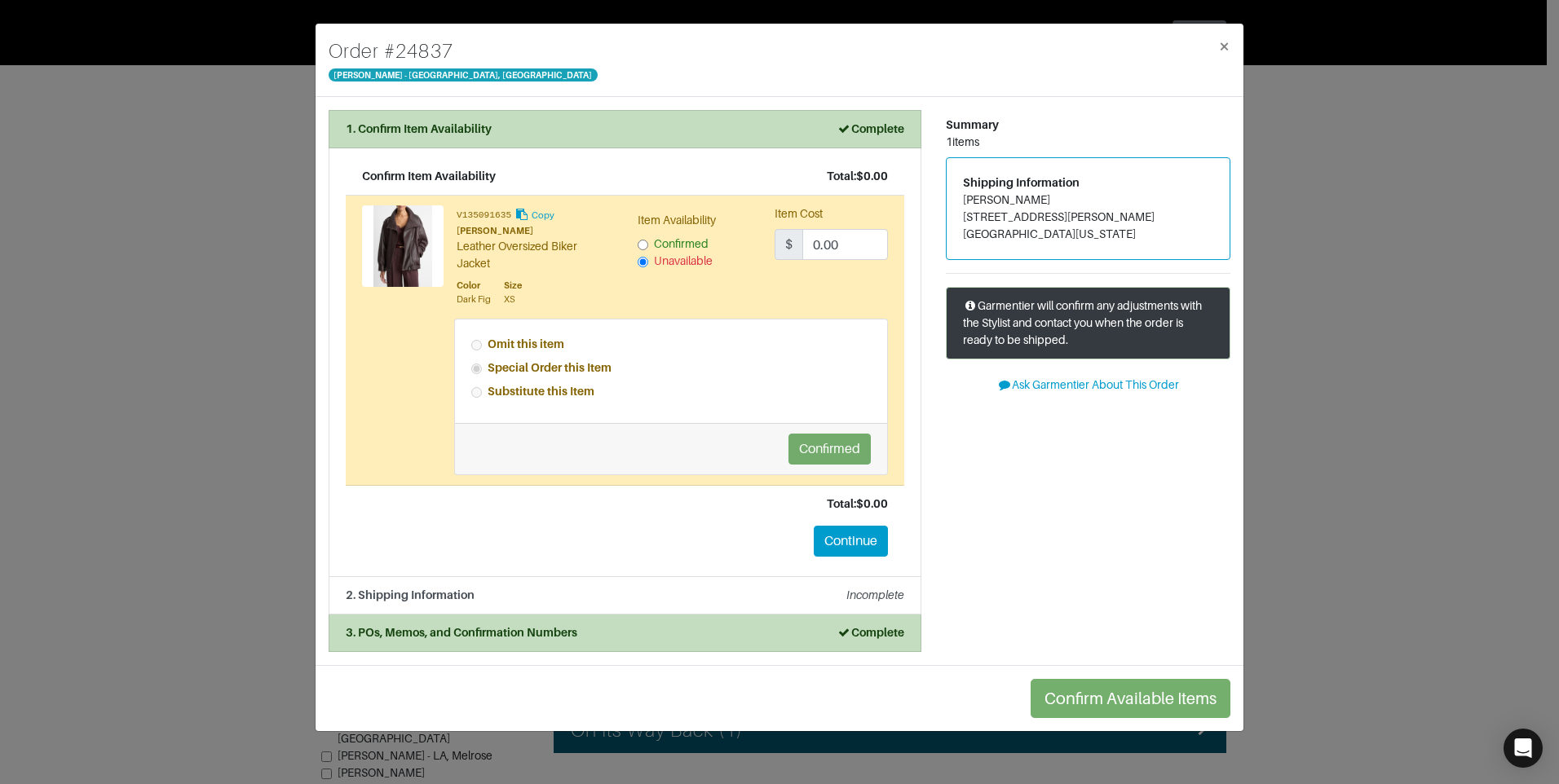
click at [146, 234] on div "Order # 24837 Vince - Chicago, Oak Street × 1. Confirm Item Availability Comple…" at bounding box center [780, 392] width 1559 height 784
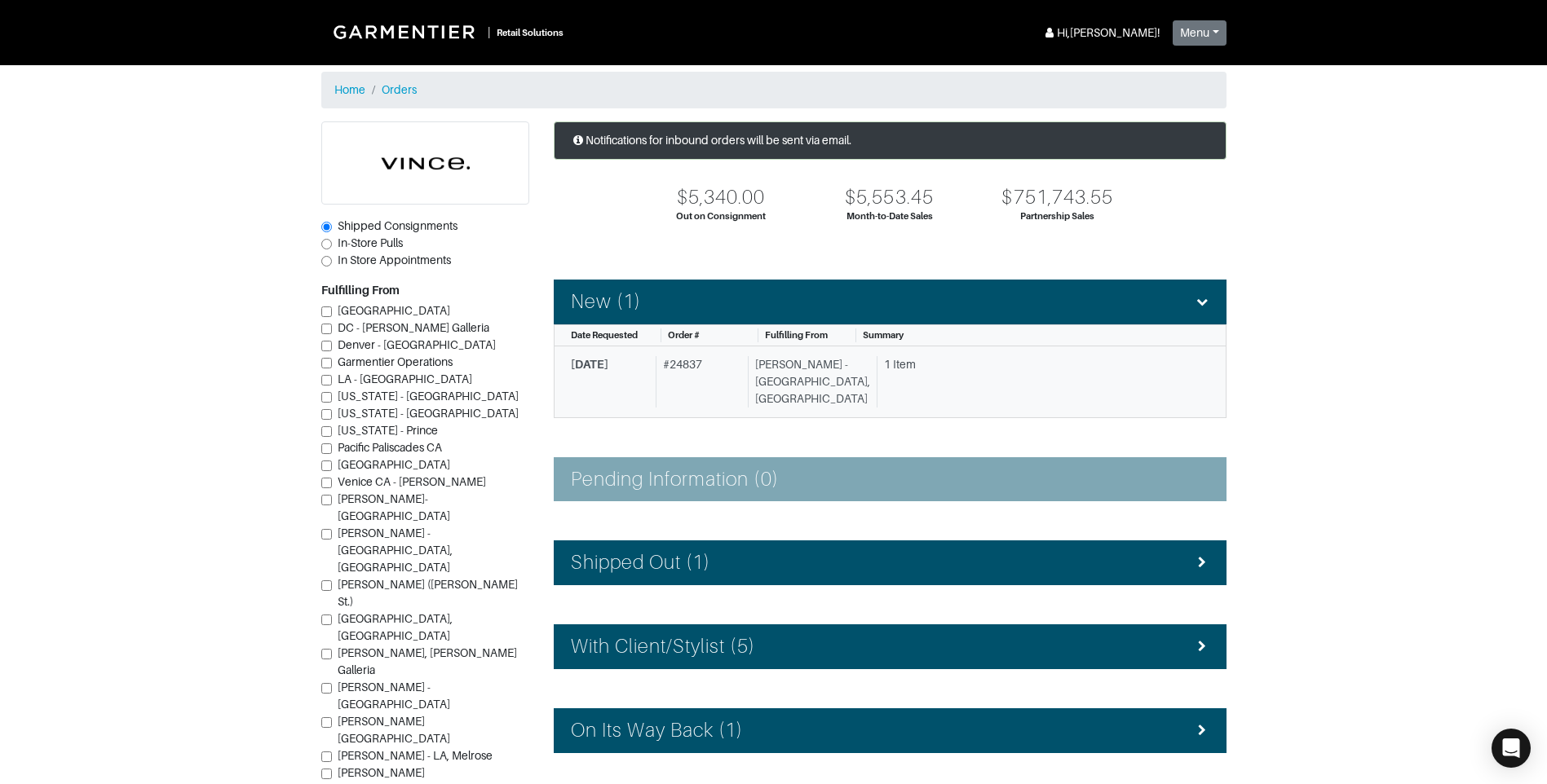
click at [608, 365] on span "10/10/2025" at bounding box center [589, 363] width 37 height 13
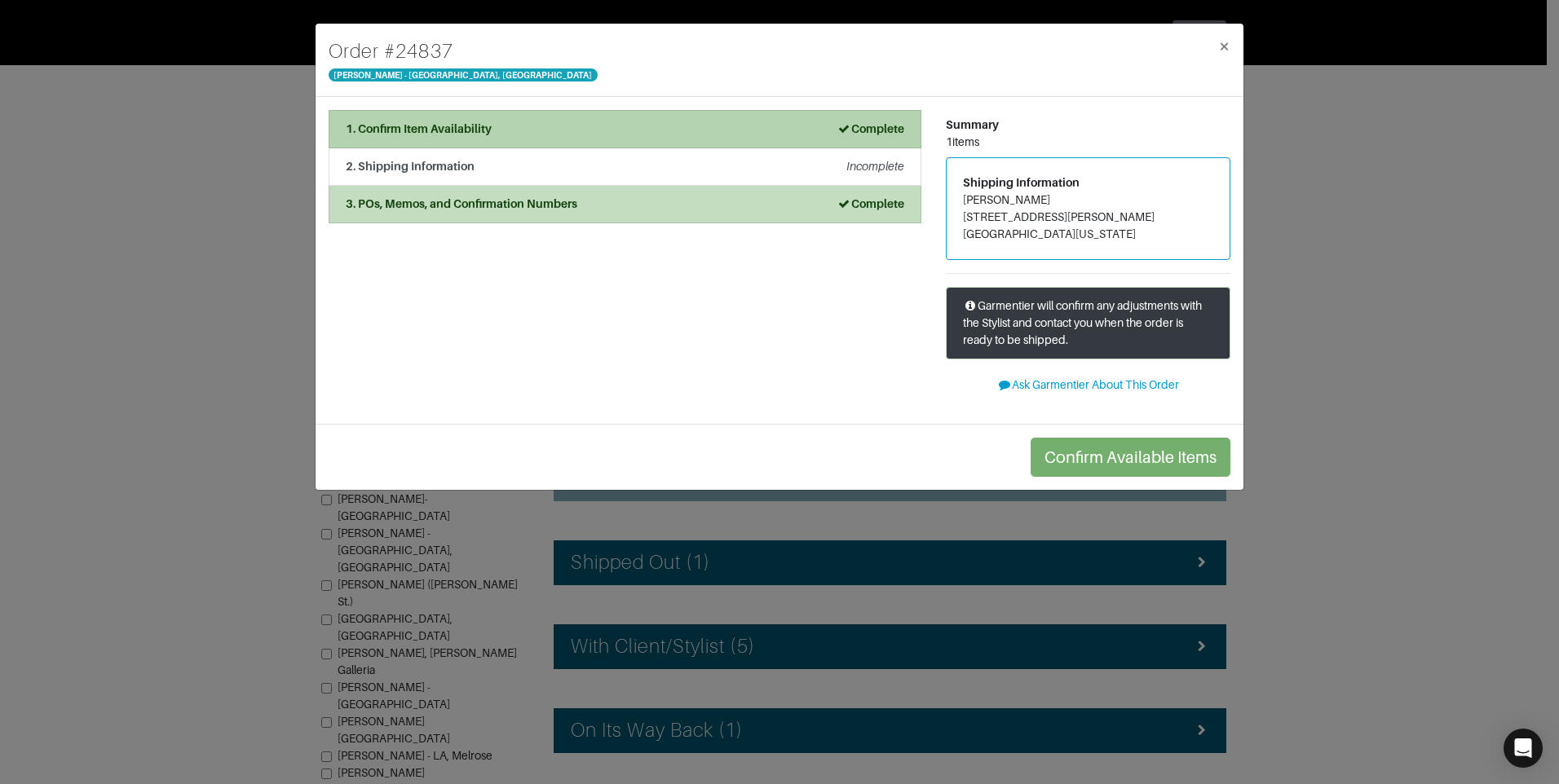
click at [756, 130] on div "1. Confirm Item Availability Complete" at bounding box center [625, 130] width 559 height 18
